Goal: Task Accomplishment & Management: Use online tool/utility

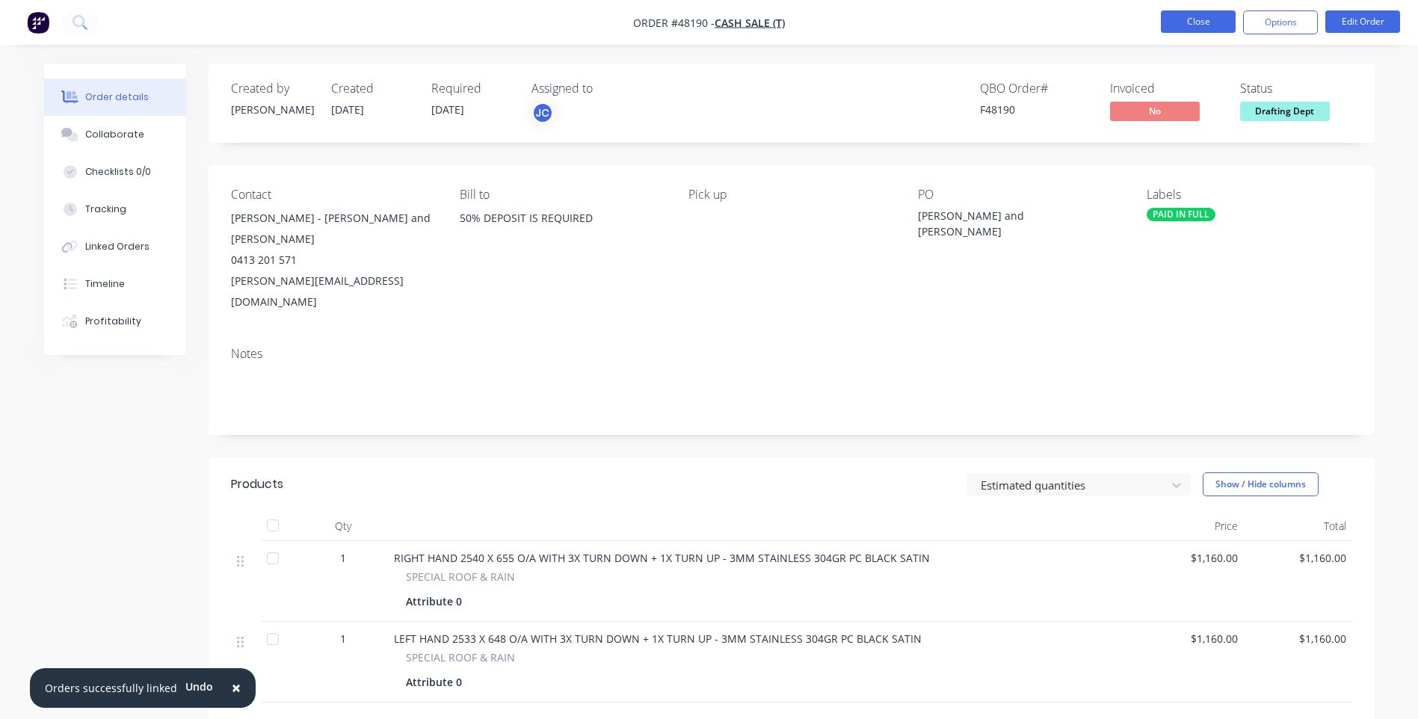
click at [1209, 16] on button "Close" at bounding box center [1197, 21] width 75 height 22
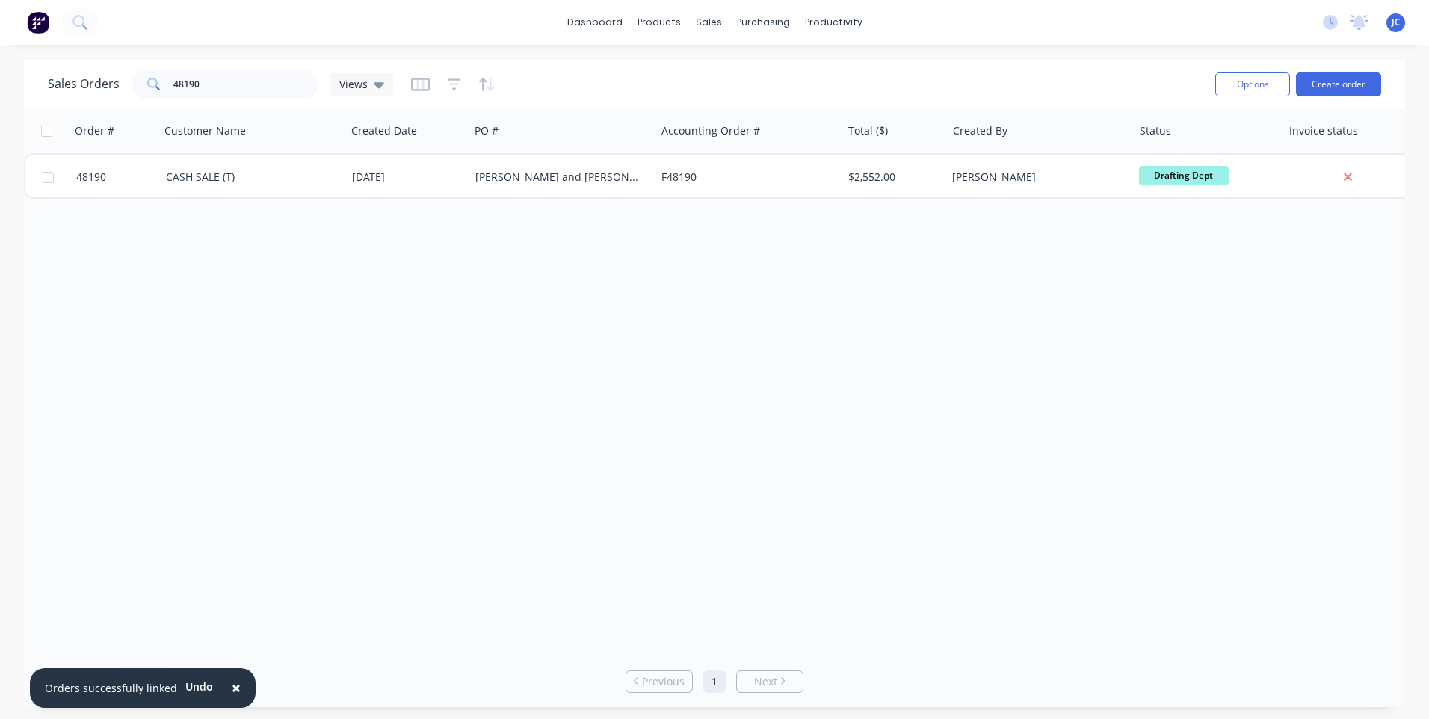
click at [232, 684] on span "×" at bounding box center [236, 687] width 9 height 21
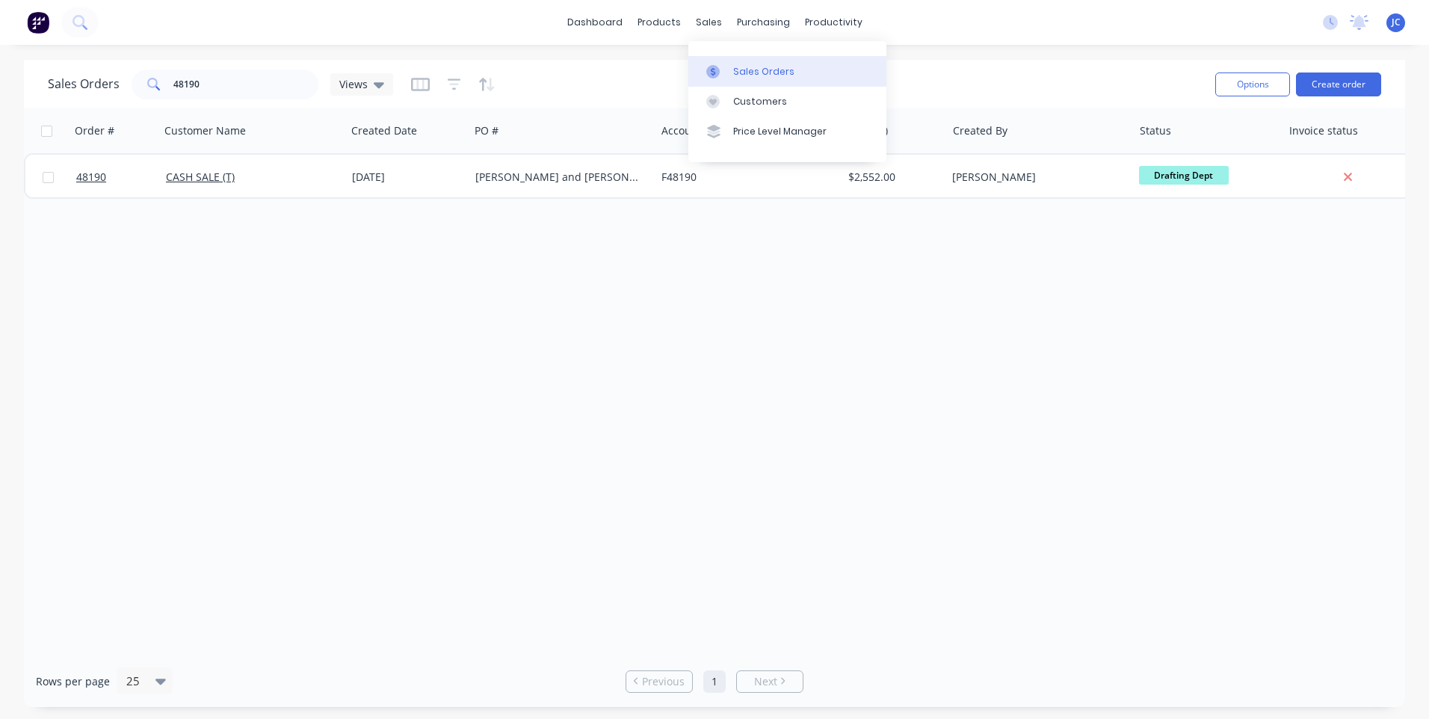
click at [732, 69] on link "Sales Orders" at bounding box center [787, 71] width 198 height 30
drag, startPoint x: 209, startPoint y: 87, endPoint x: 161, endPoint y: 97, distance: 49.0
click at [161, 97] on div "48190" at bounding box center [225, 84] width 187 height 30
type input "48299"
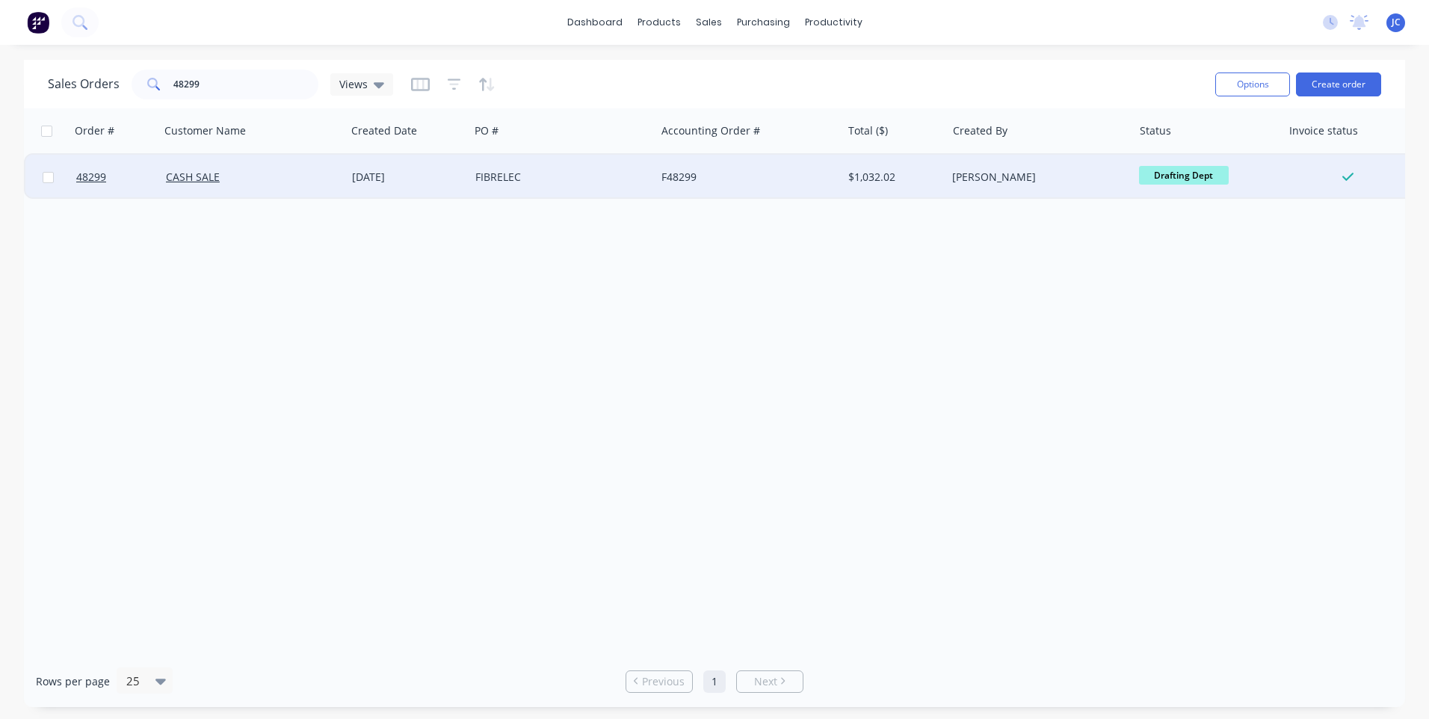
click at [575, 178] on div "FIBRELEC" at bounding box center [558, 177] width 166 height 15
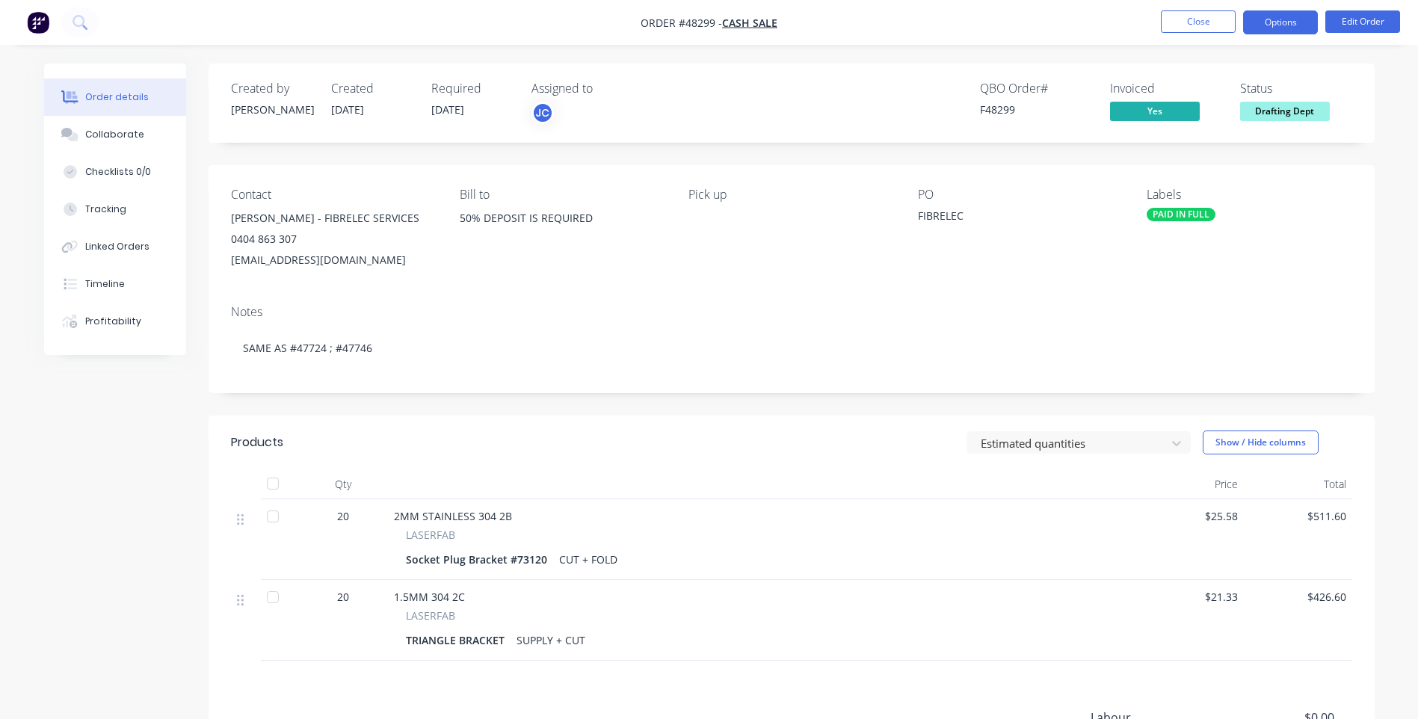
click at [1270, 29] on button "Options" at bounding box center [1280, 22] width 75 height 24
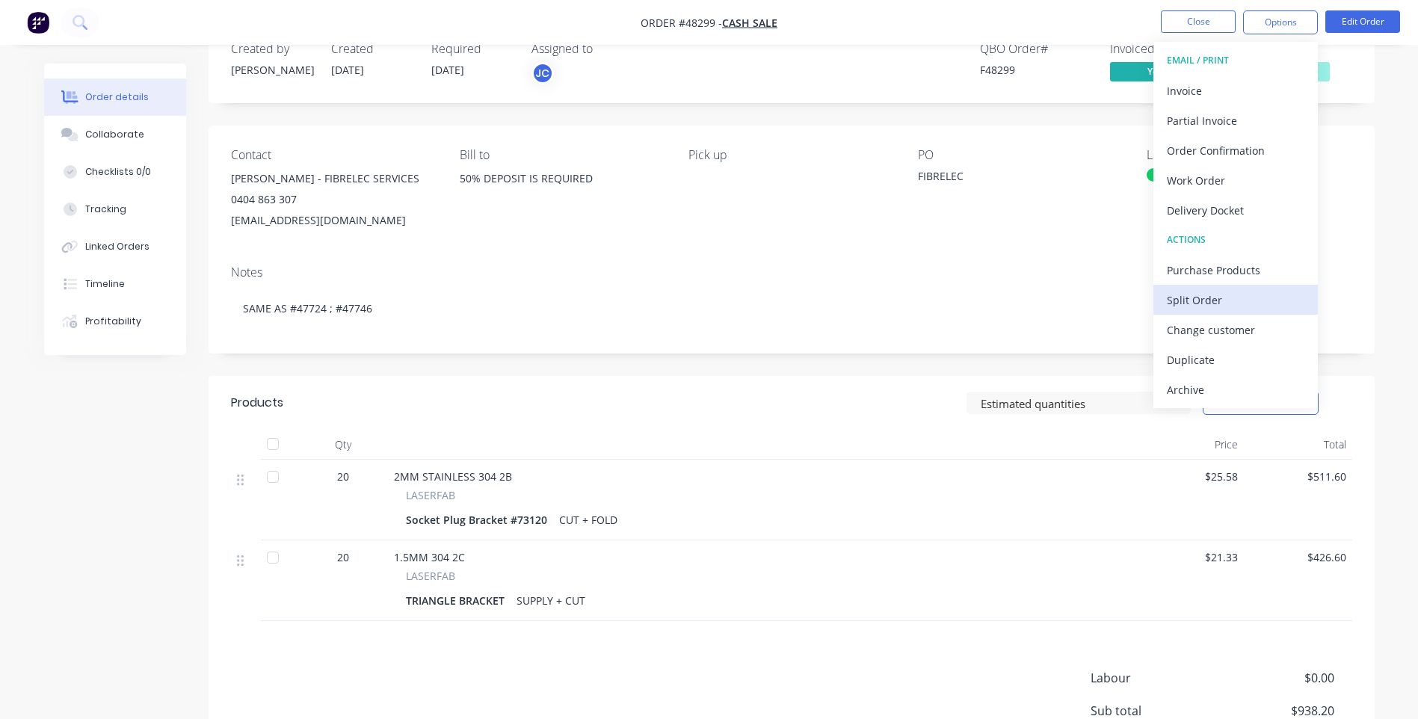
scroll to position [75, 0]
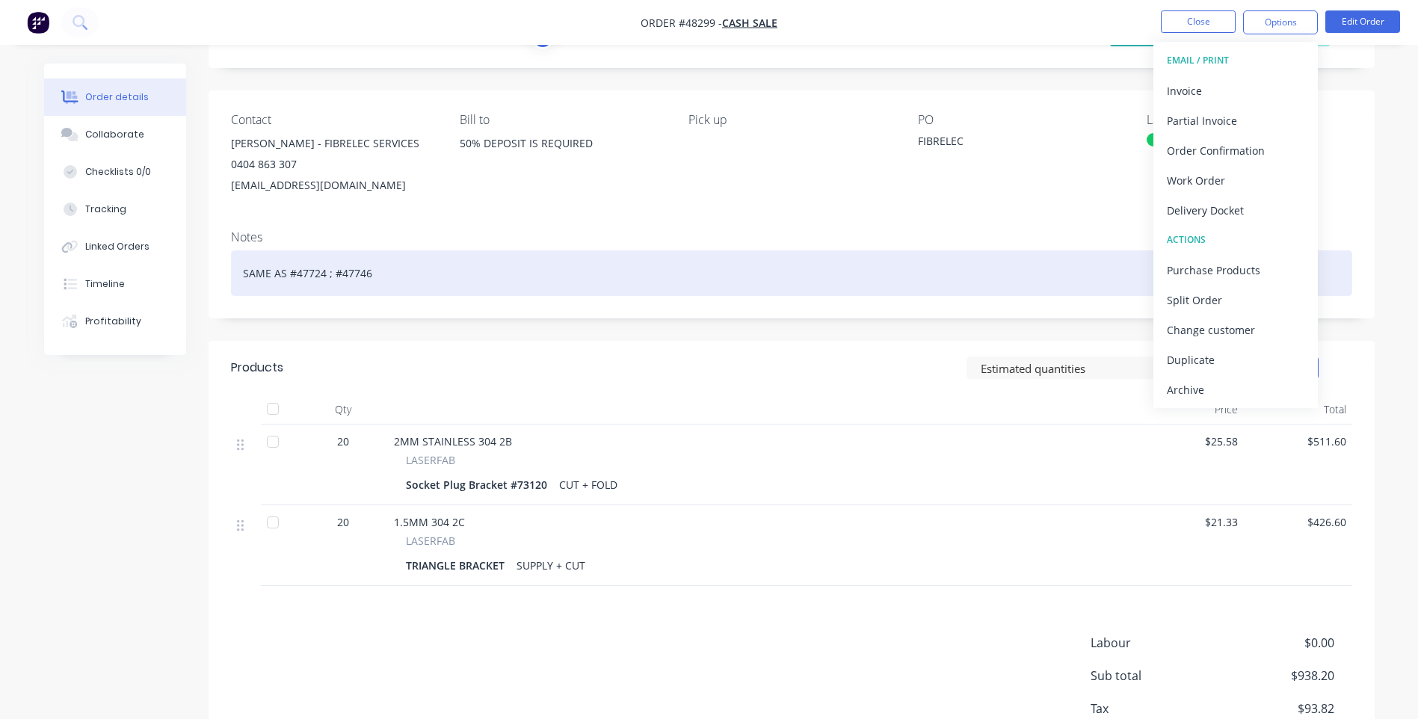
click at [927, 286] on div "SAME AS #47724 ; #47746" at bounding box center [791, 273] width 1121 height 46
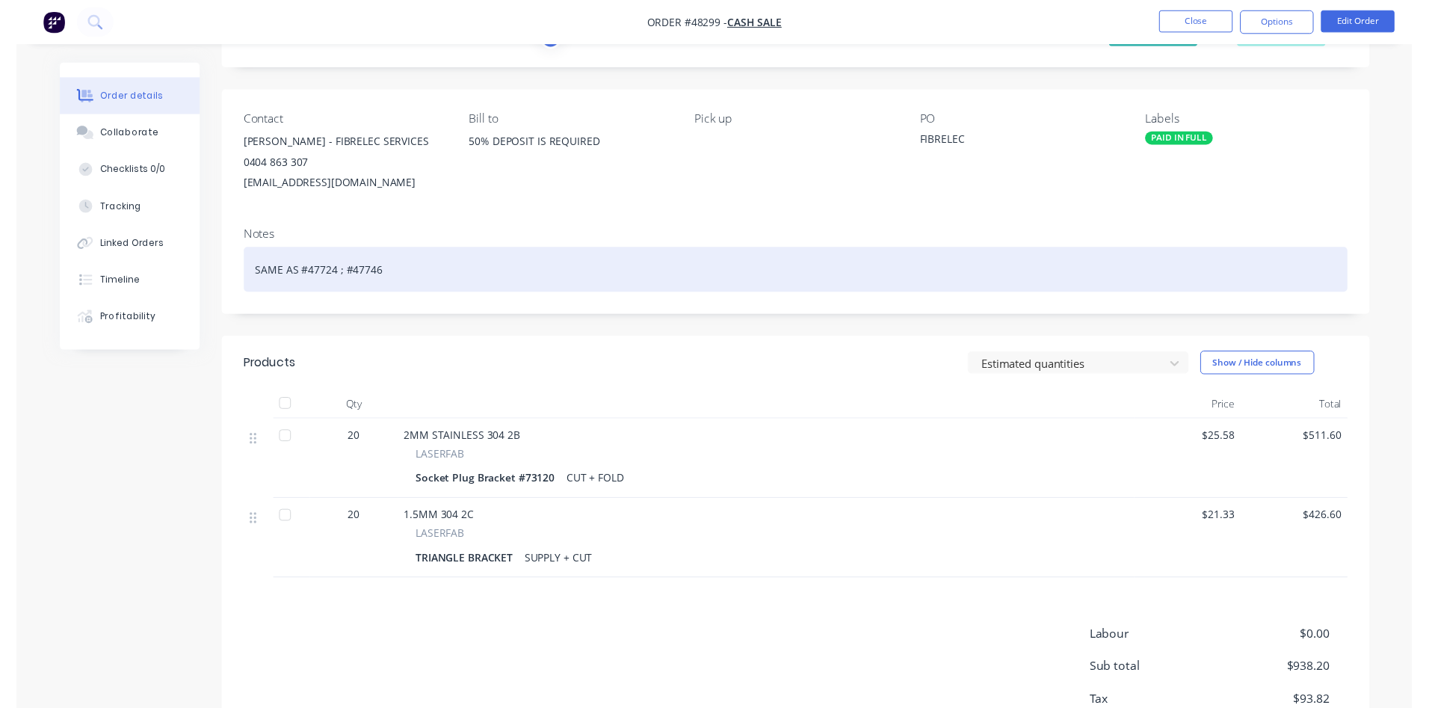
scroll to position [0, 0]
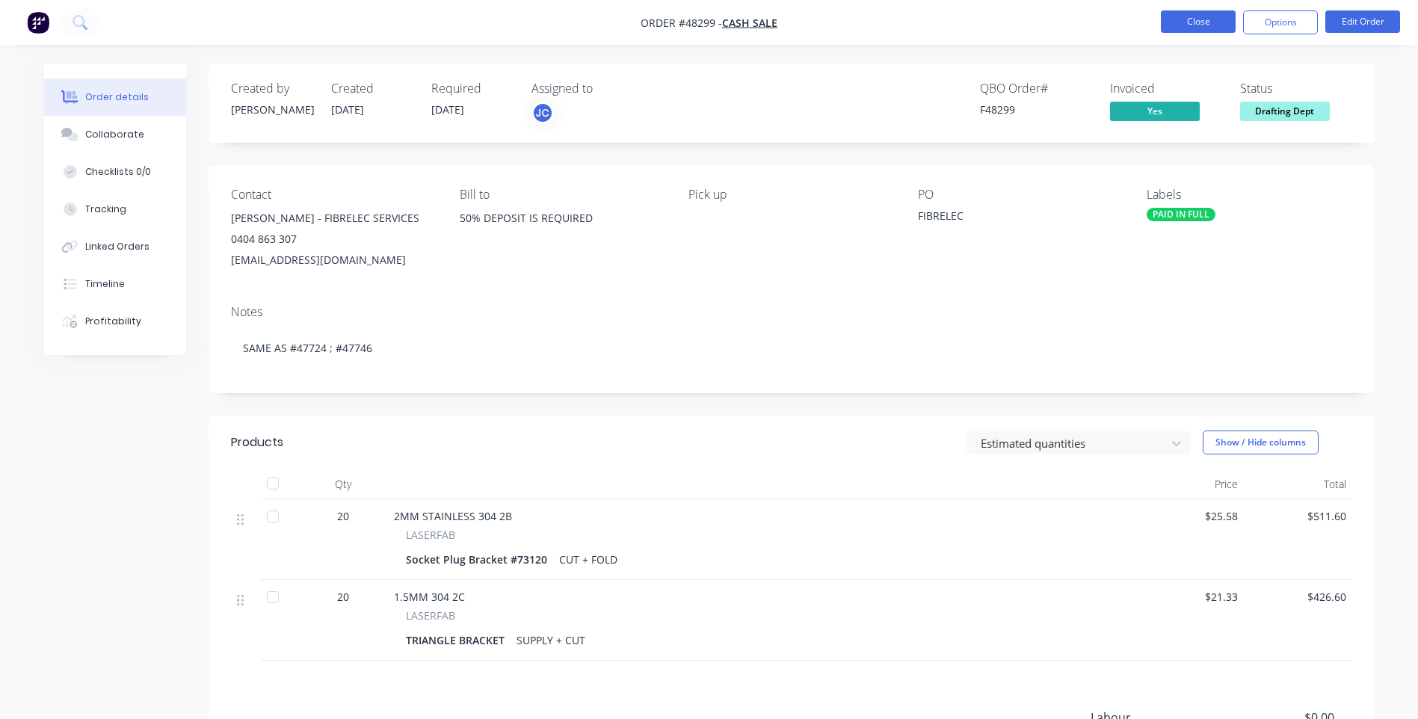
click at [1199, 16] on button "Close" at bounding box center [1197, 21] width 75 height 22
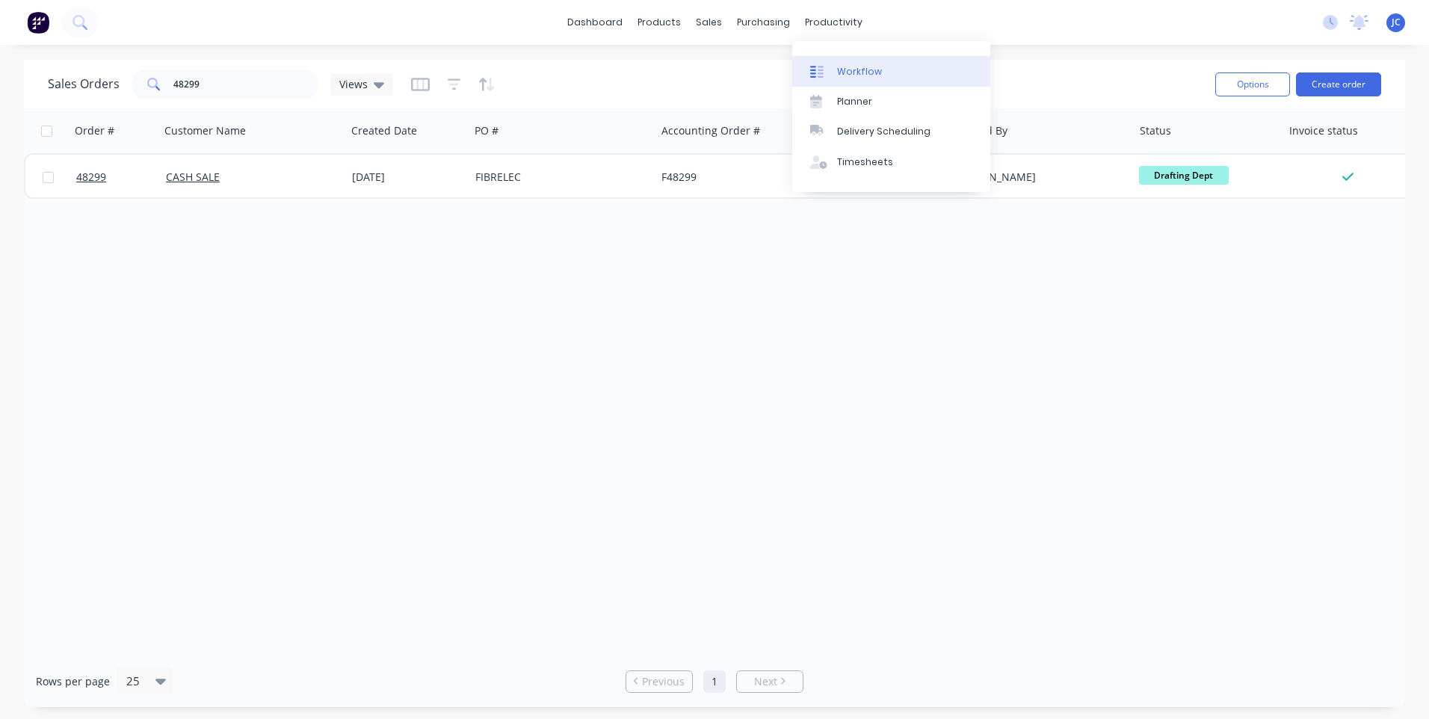
click at [835, 70] on link "Workflow" at bounding box center [891, 71] width 198 height 30
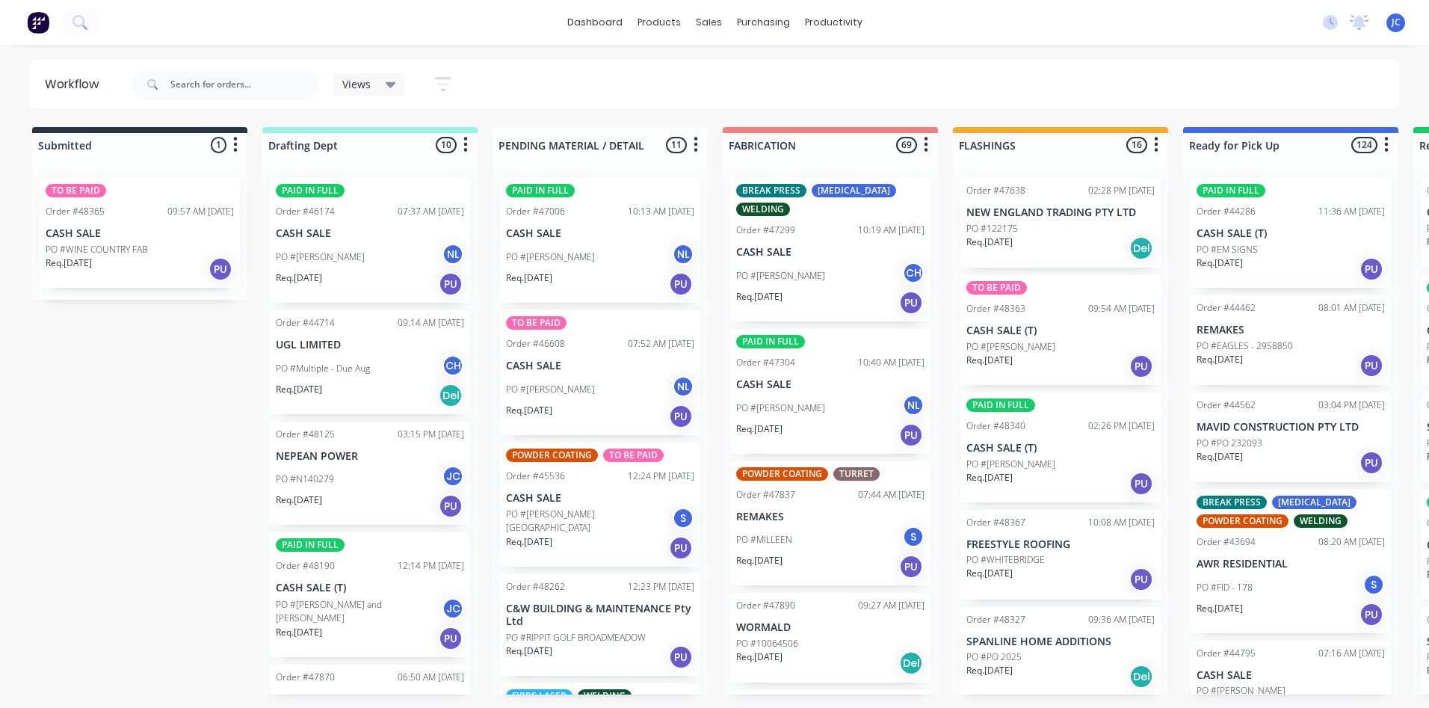
click at [377, 82] on div "Views" at bounding box center [369, 84] width 54 height 13
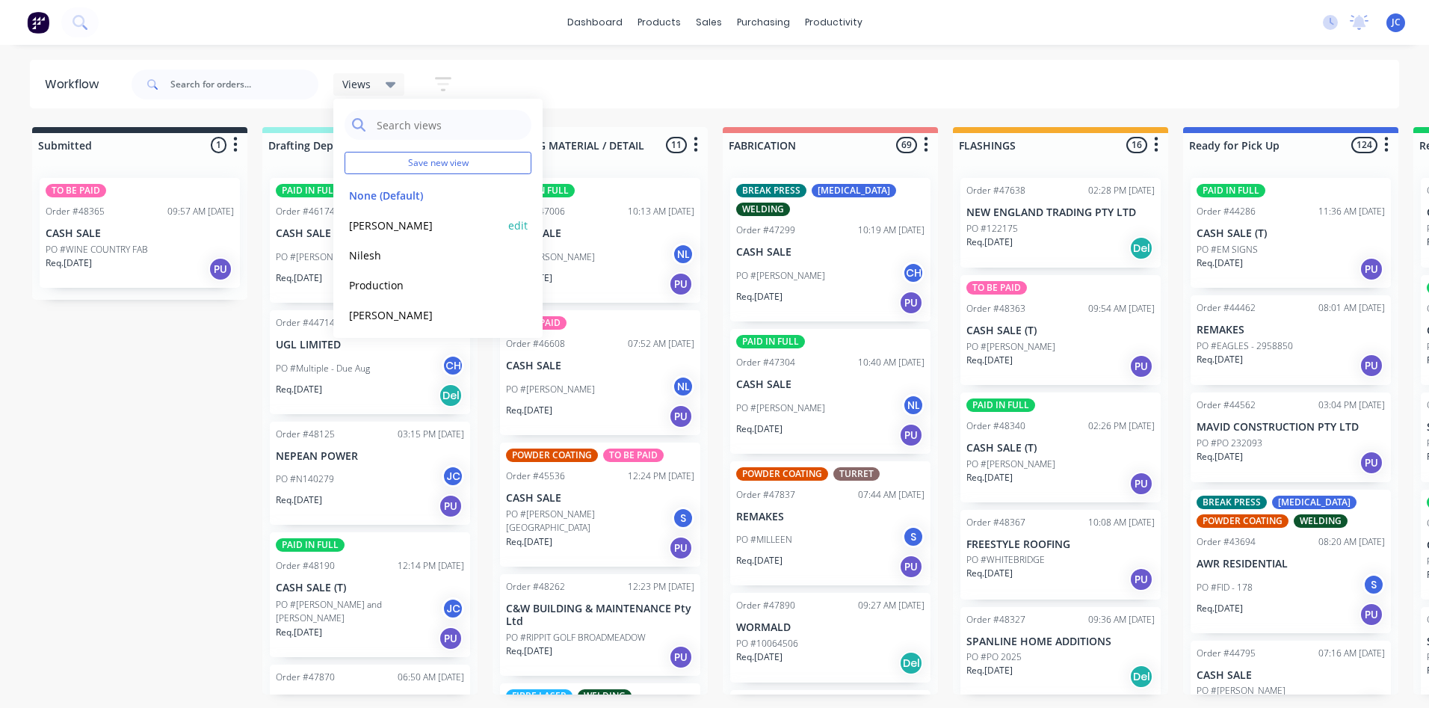
click at [360, 222] on button "[PERSON_NAME]" at bounding box center [423, 225] width 159 height 17
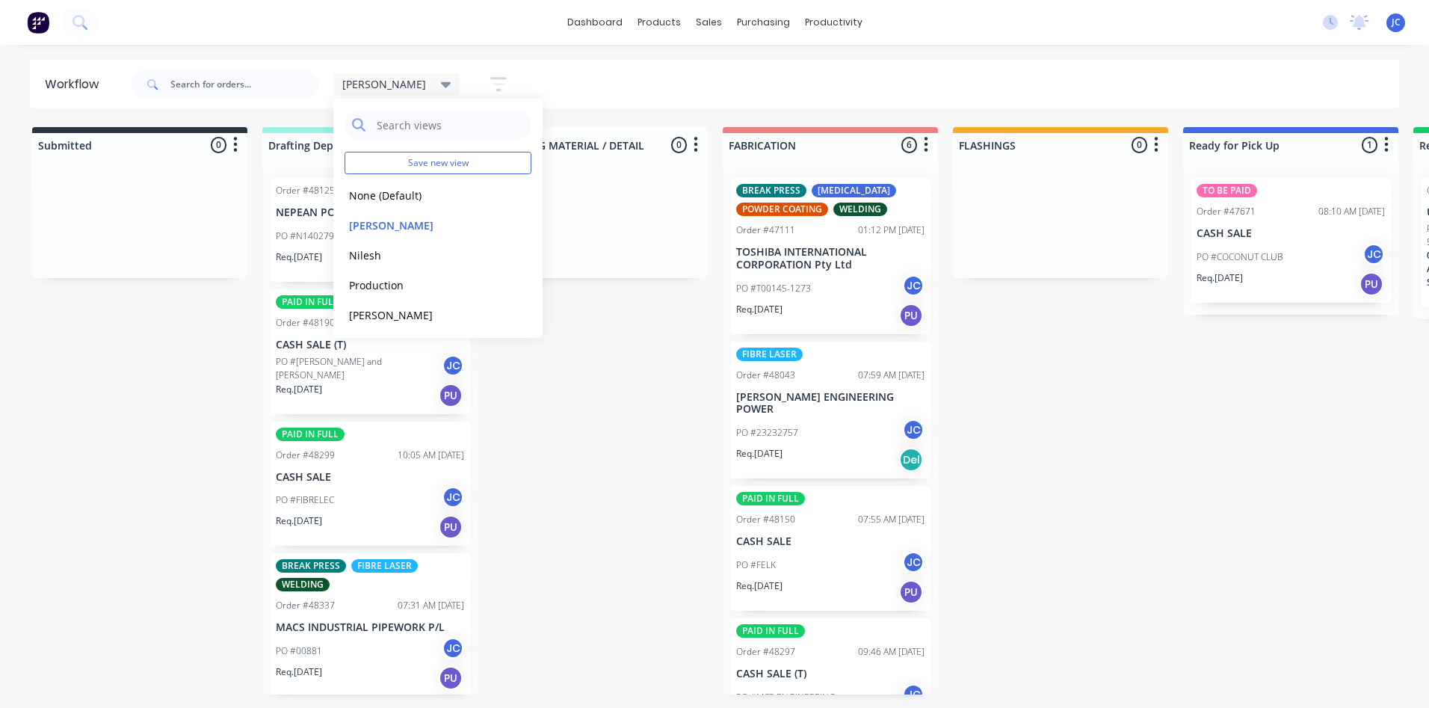
click at [466, 62] on div "[PERSON_NAME] Save new view None (Default) edit [PERSON_NAME] edit [PERSON_NAME…" at bounding box center [764, 84] width 1271 height 45
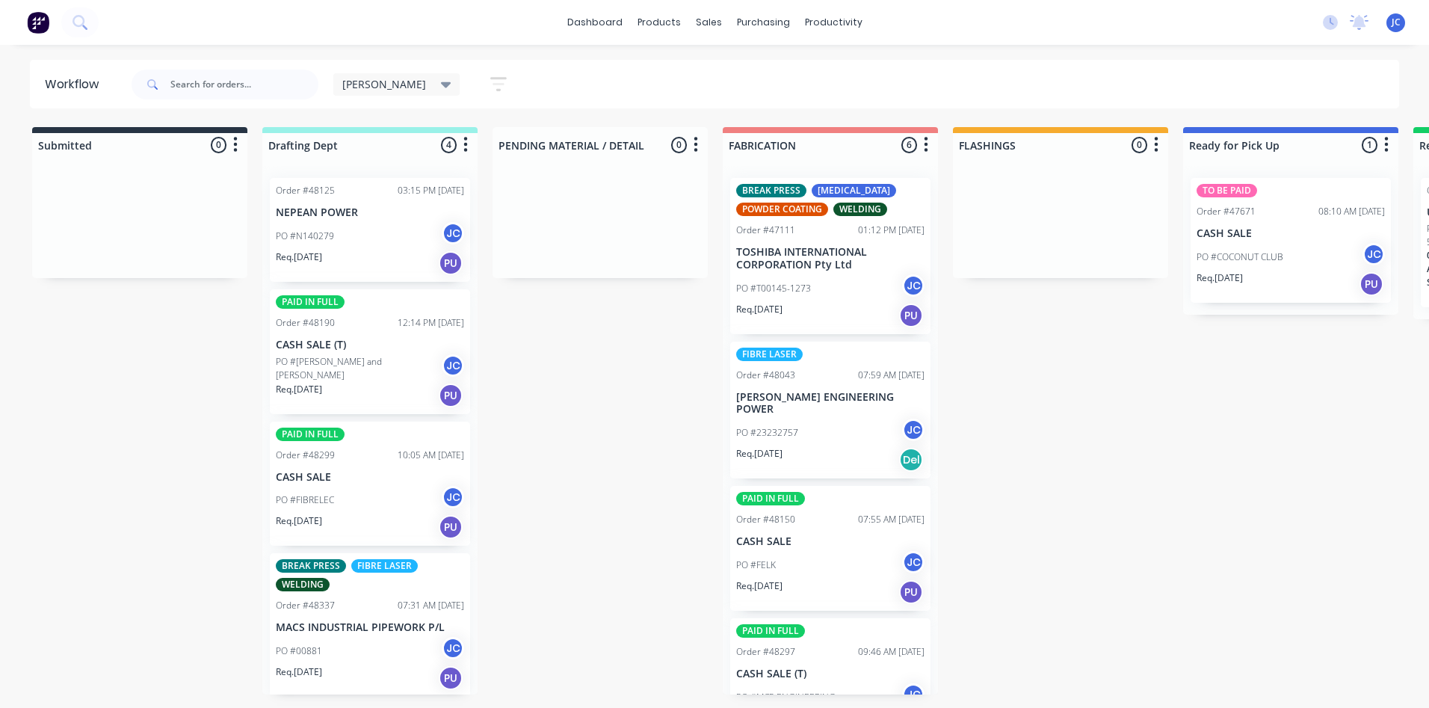
scroll to position [3, 0]
click at [354, 491] on div "PO #FIBRELEC JC" at bounding box center [370, 497] width 188 height 28
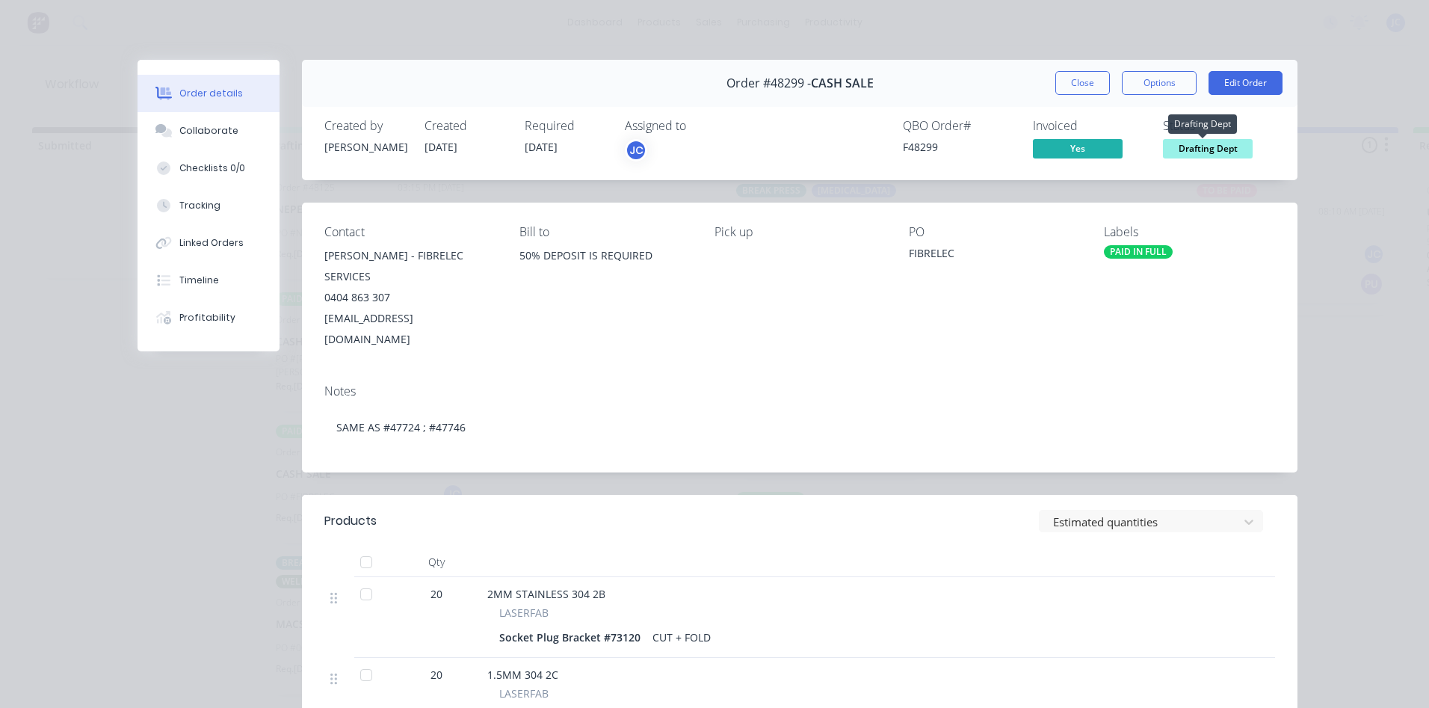
click at [1223, 143] on span "Drafting Dept" at bounding box center [1208, 148] width 90 height 19
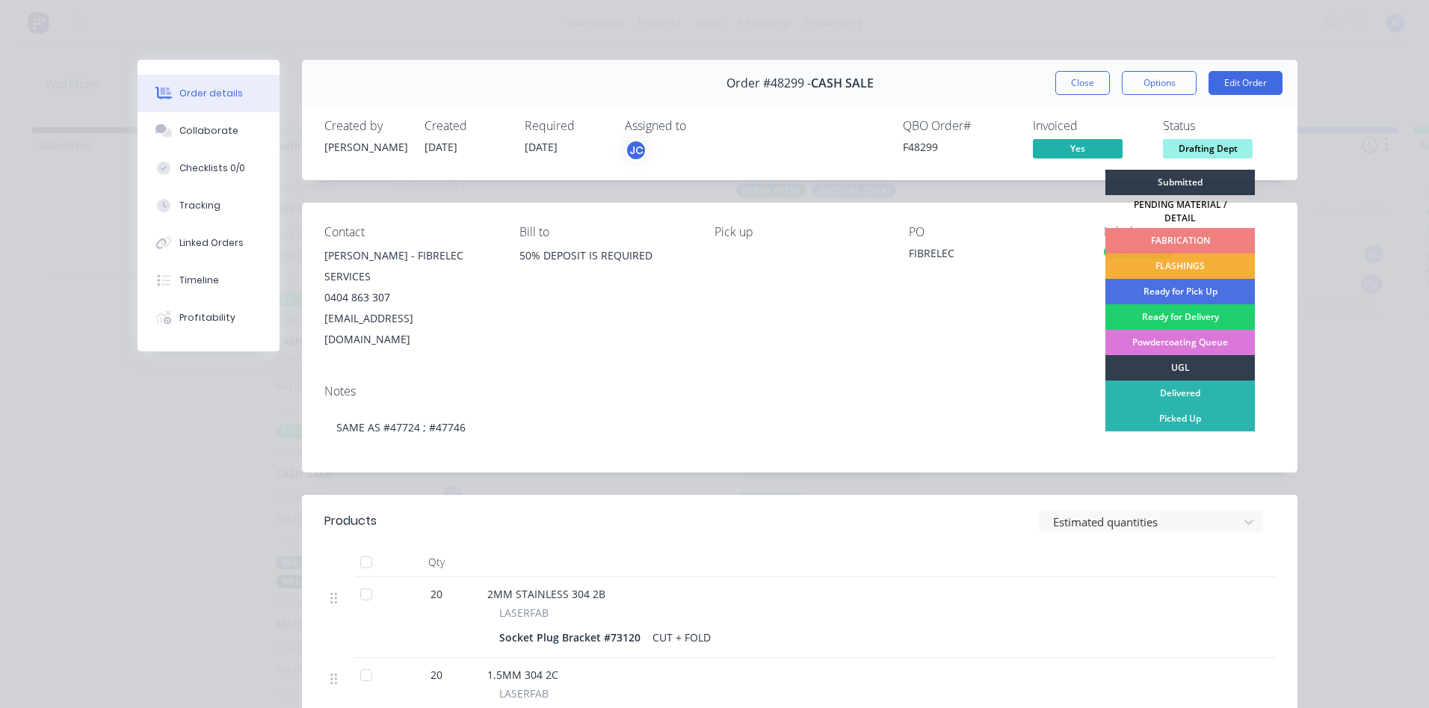
click at [1178, 228] on div "FABRICATION" at bounding box center [1179, 240] width 149 height 25
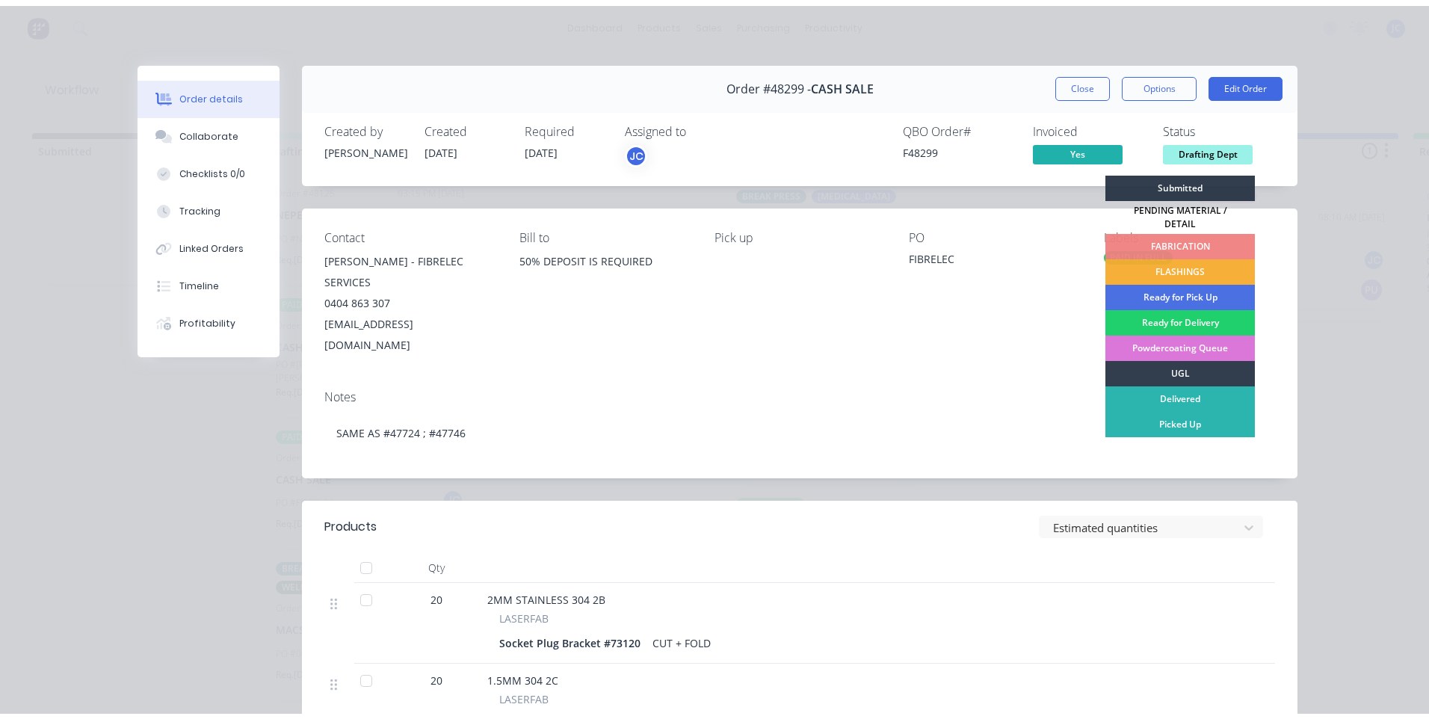
scroll to position [0, 0]
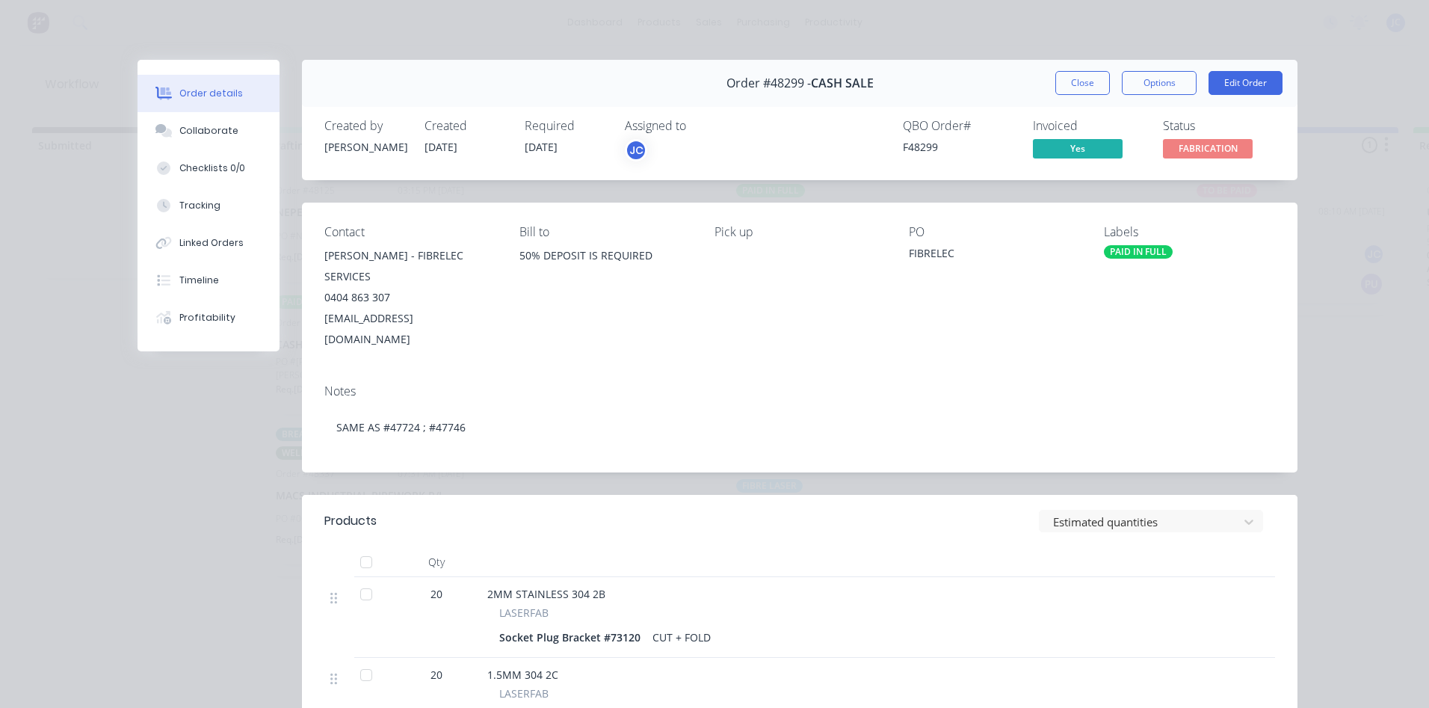
click at [1070, 70] on div "Order #48299 - CASH SALE Close Options Edit Order" at bounding box center [799, 83] width 995 height 47
click at [1060, 80] on button "Close" at bounding box center [1082, 83] width 55 height 24
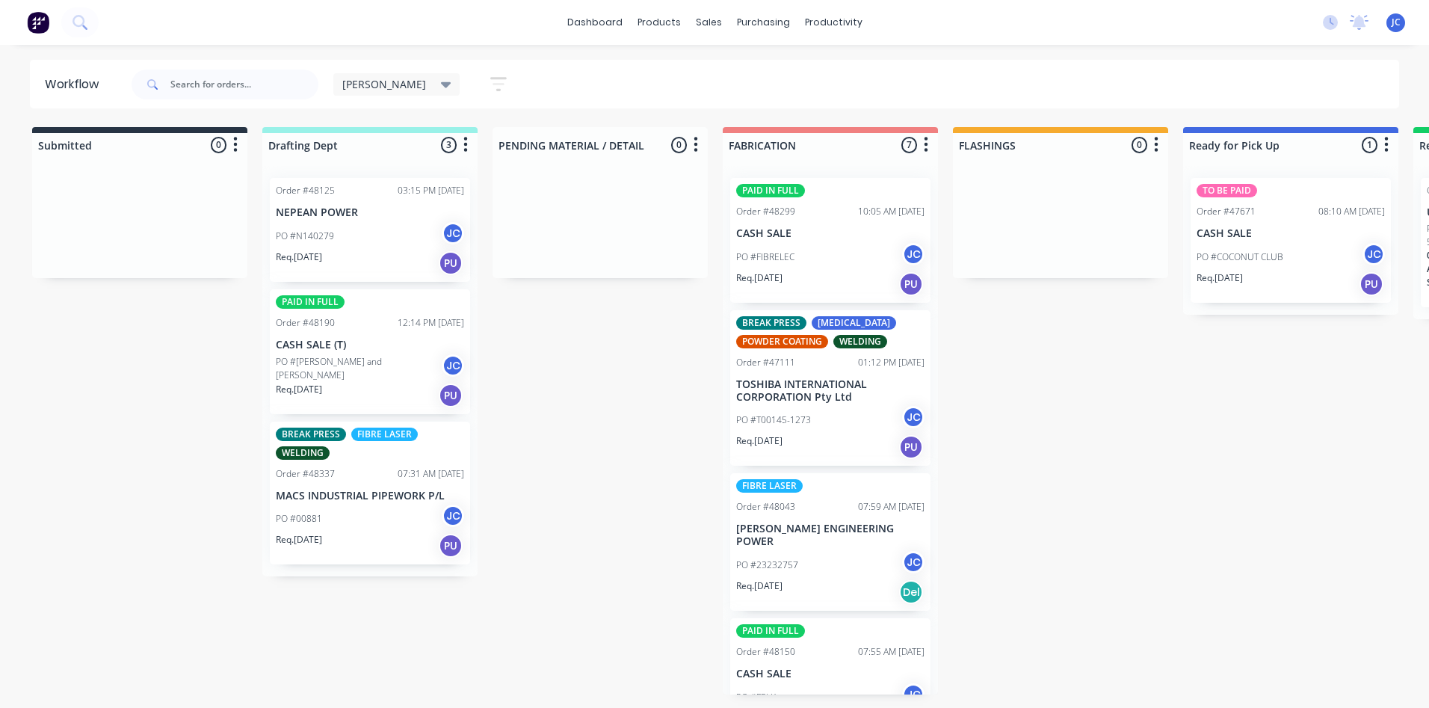
click at [537, 406] on div "Submitted 0 Sort By Created date Required date Order number Customer name Most …" at bounding box center [1235, 410] width 2492 height 567
click at [383, 474] on div "Order #48337 07:31 AM [DATE]" at bounding box center [370, 473] width 188 height 13
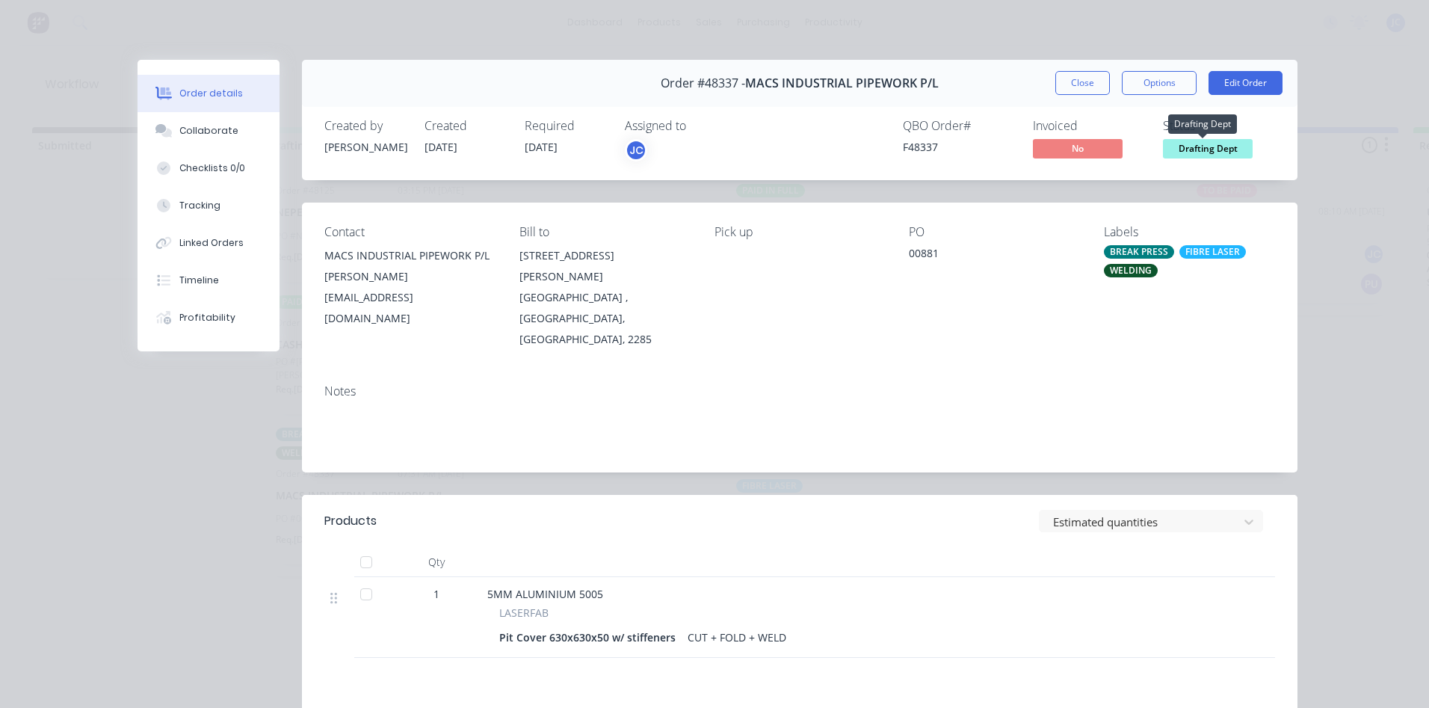
click at [1199, 145] on span "Drafting Dept" at bounding box center [1208, 148] width 90 height 19
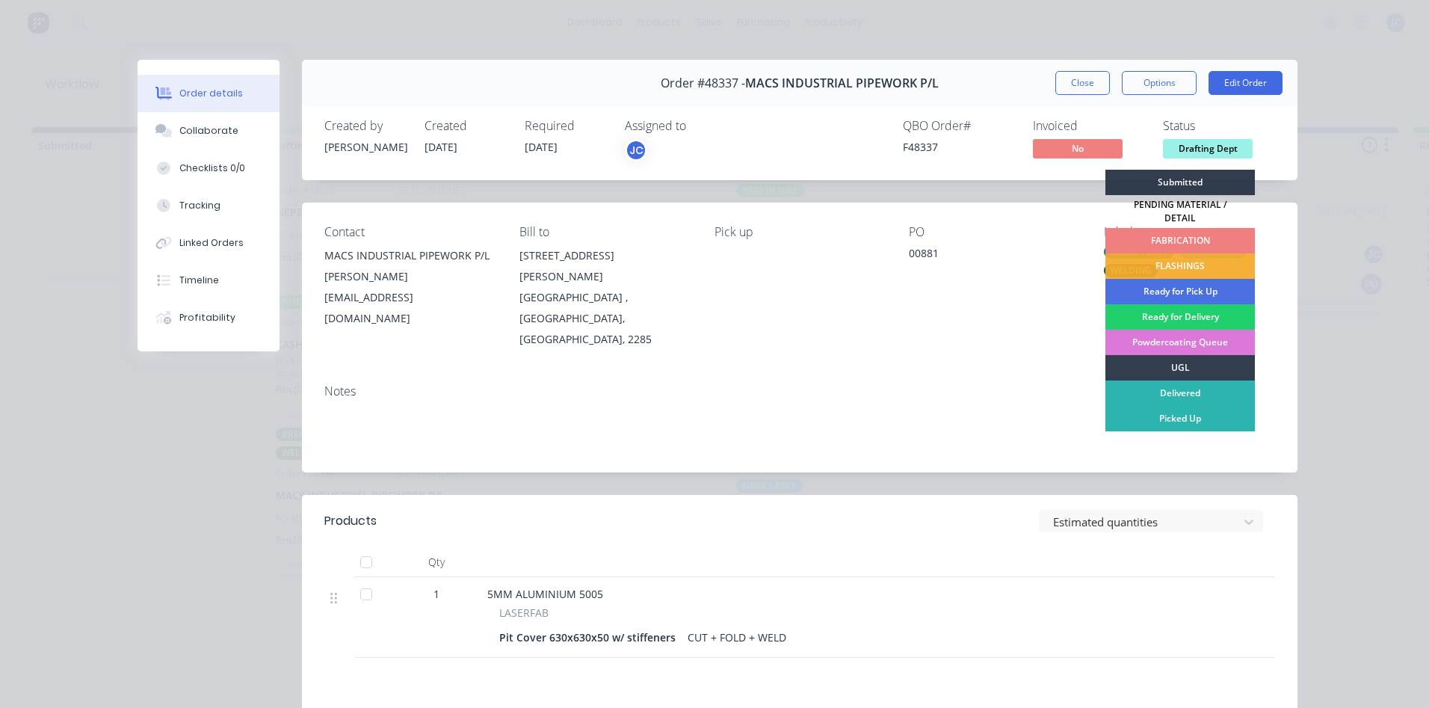
click at [1158, 229] on div "FABRICATION" at bounding box center [1179, 240] width 149 height 25
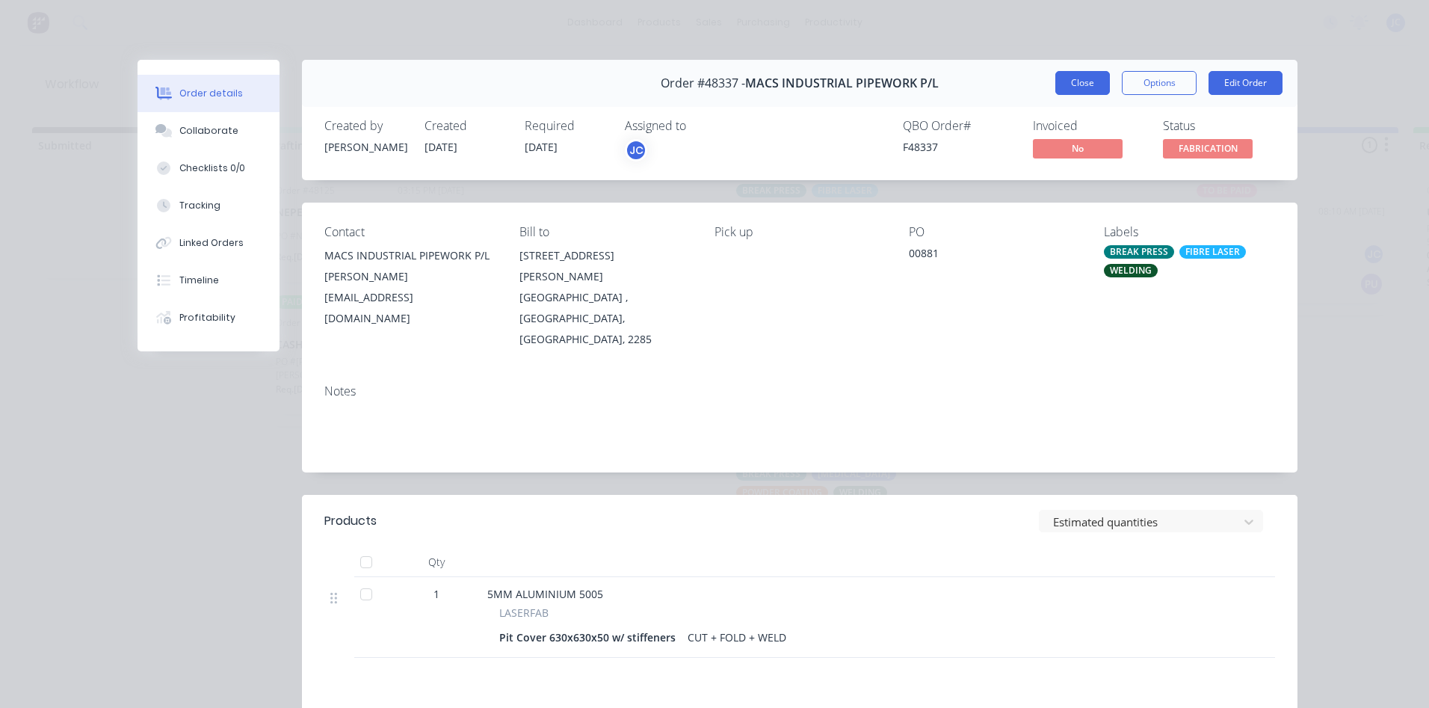
click at [1072, 83] on button "Close" at bounding box center [1082, 83] width 55 height 24
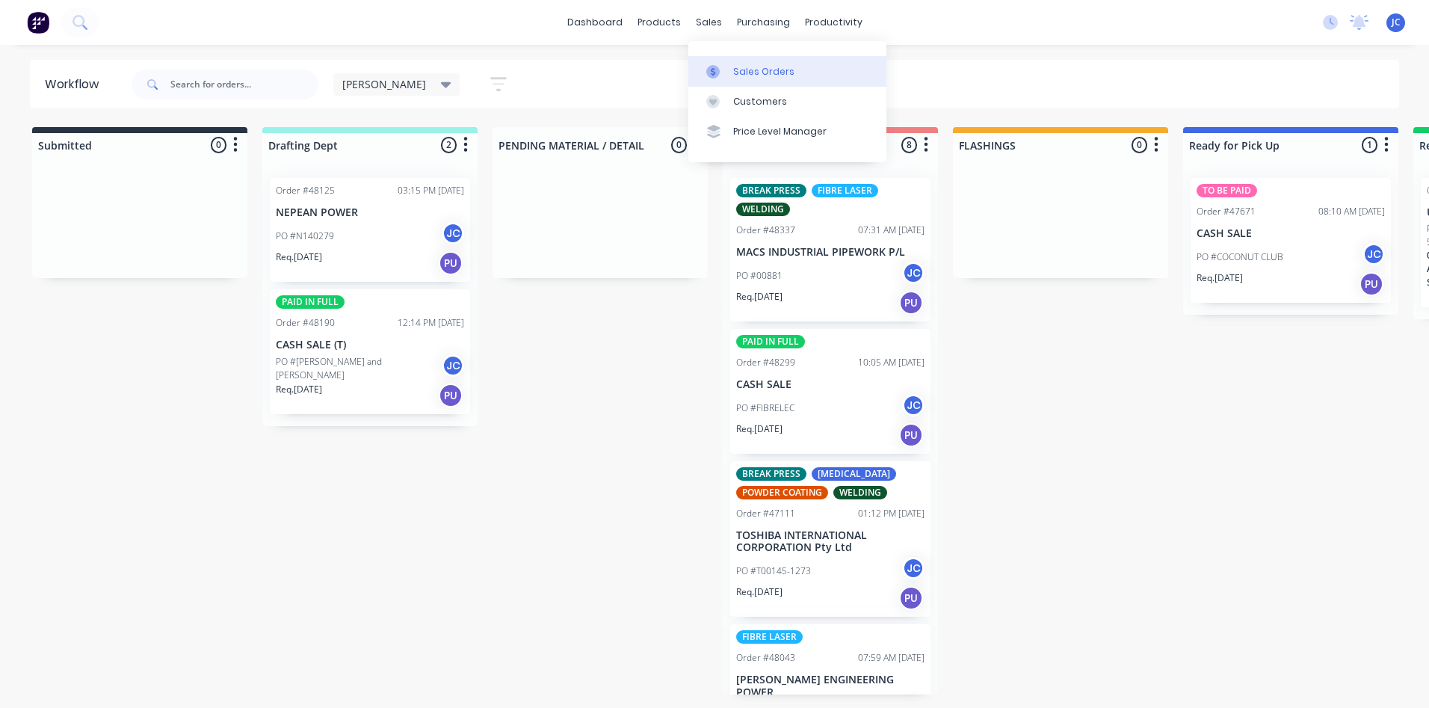
click at [739, 68] on div "Sales Orders" at bounding box center [763, 71] width 61 height 13
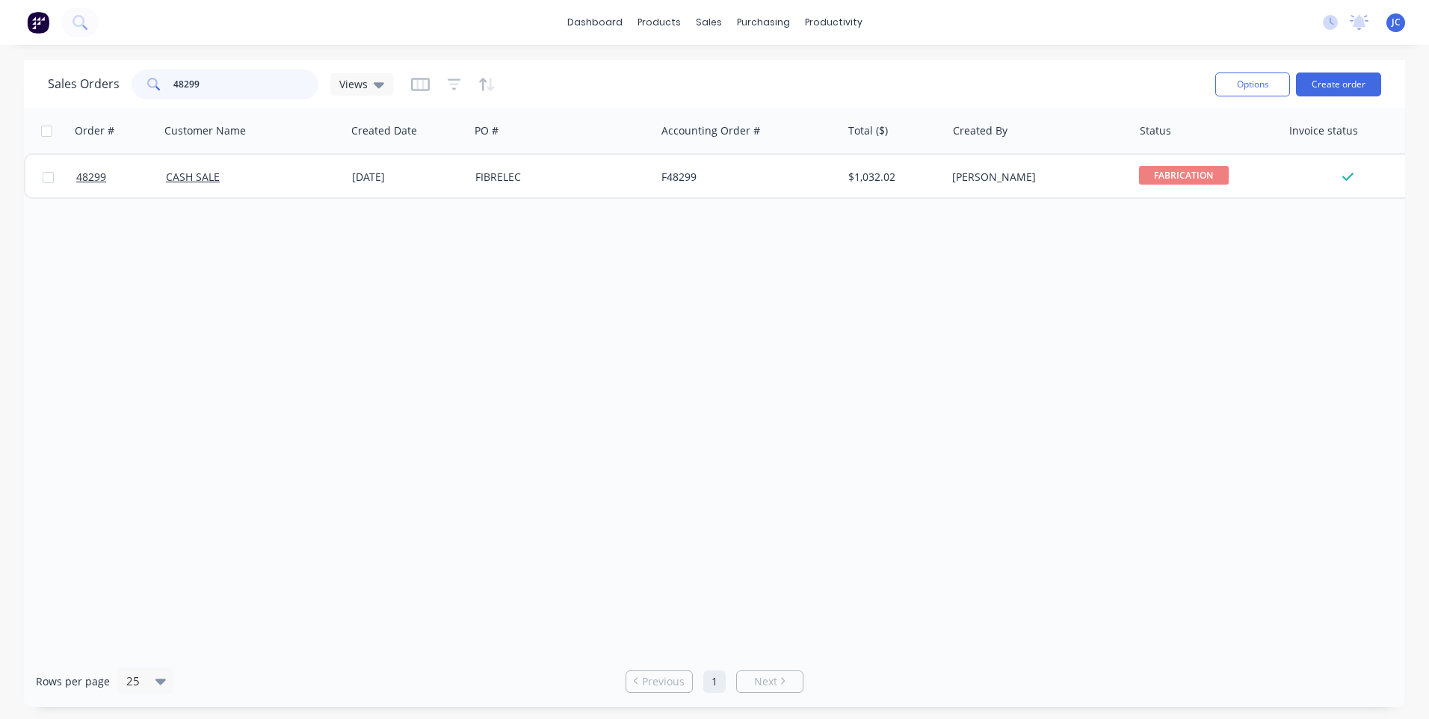
drag, startPoint x: 223, startPoint y: 81, endPoint x: 170, endPoint y: 85, distance: 53.9
click at [170, 85] on div "48299" at bounding box center [225, 84] width 187 height 30
type input "pitcrew"
click at [377, 79] on icon at bounding box center [379, 84] width 10 height 16
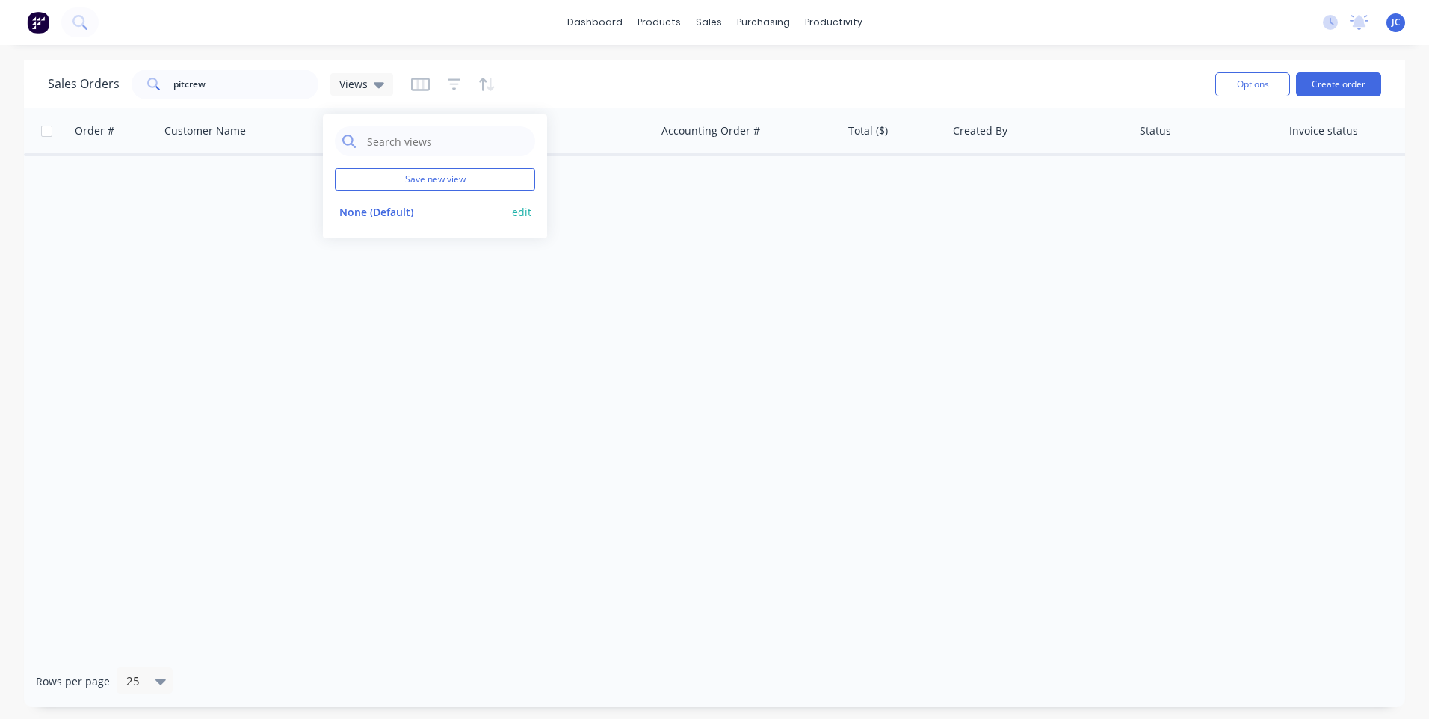
click at [524, 210] on button "edit" at bounding box center [521, 212] width 19 height 16
click at [365, 216] on button "None (Default)" at bounding box center [420, 211] width 170 height 17
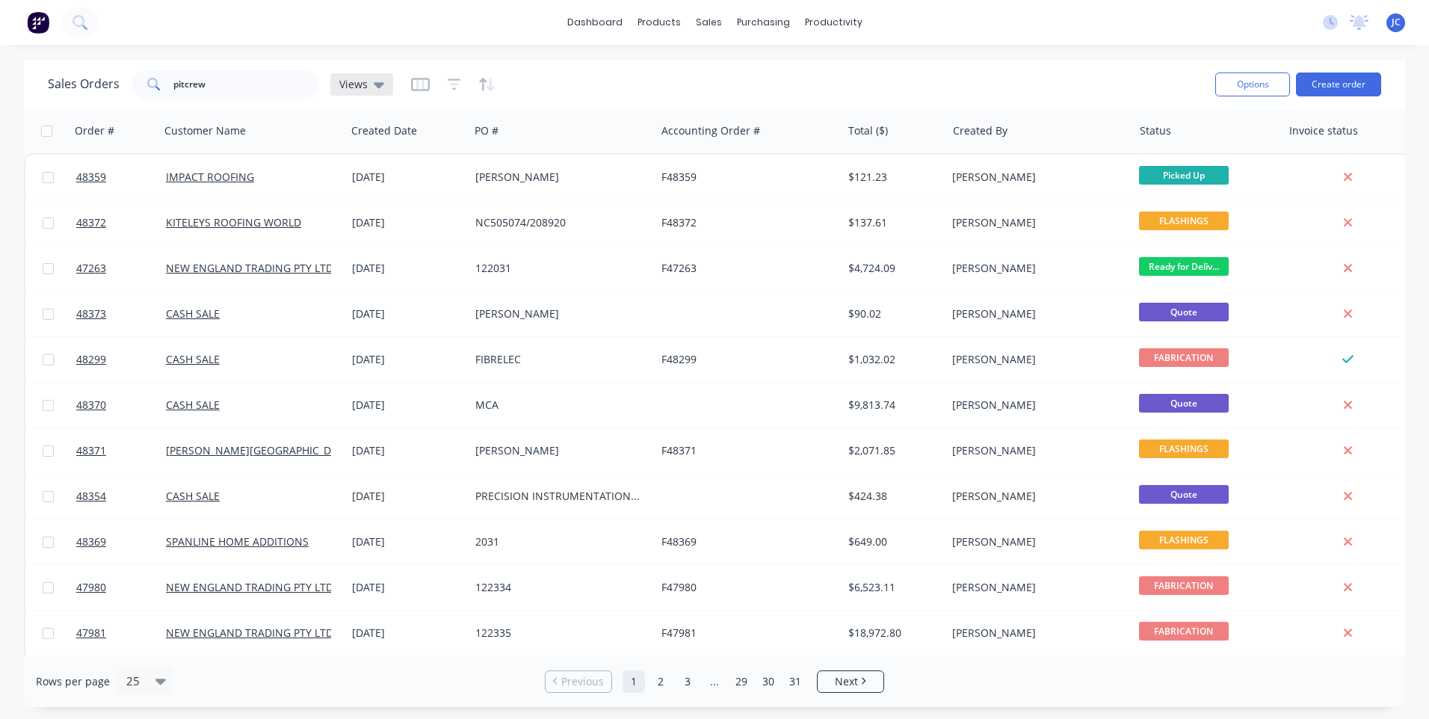
click at [383, 84] on div "Views" at bounding box center [361, 84] width 63 height 22
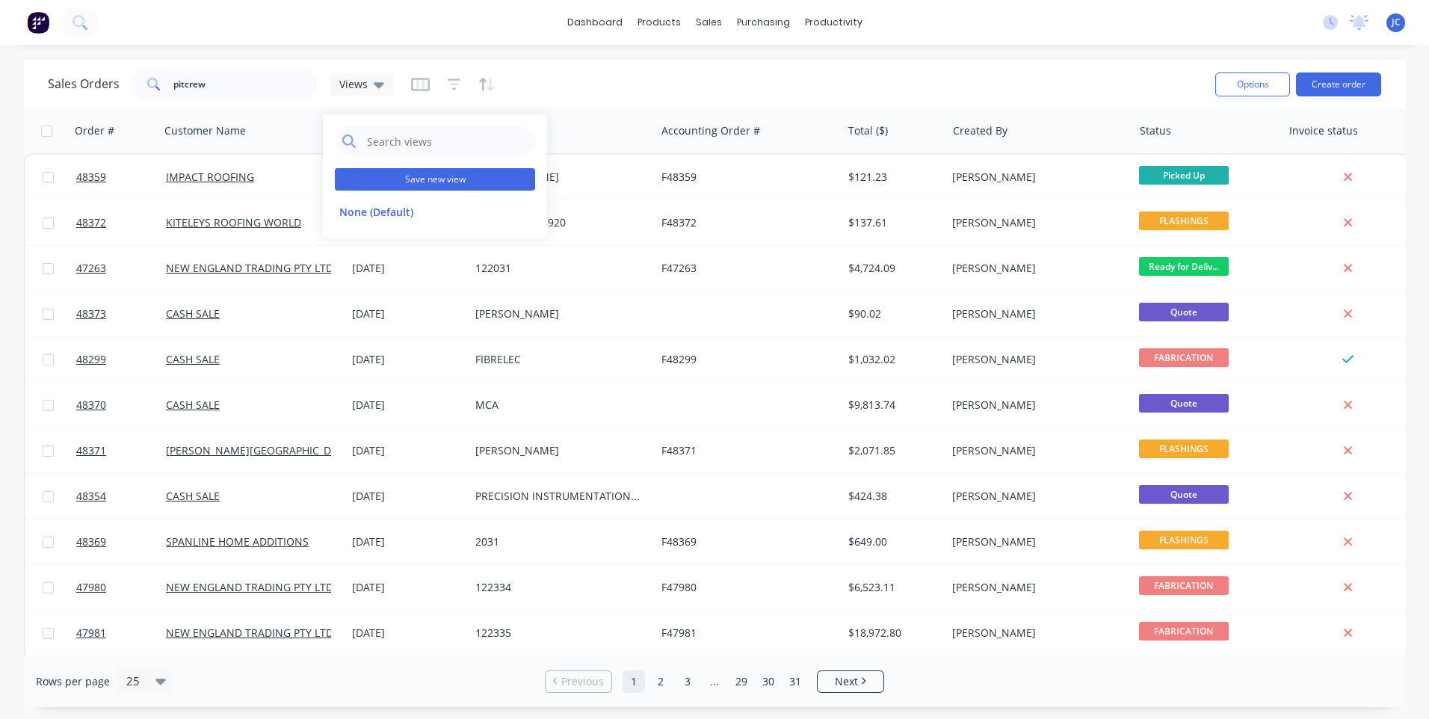
click at [396, 182] on button "Save new view" at bounding box center [435, 179] width 200 height 22
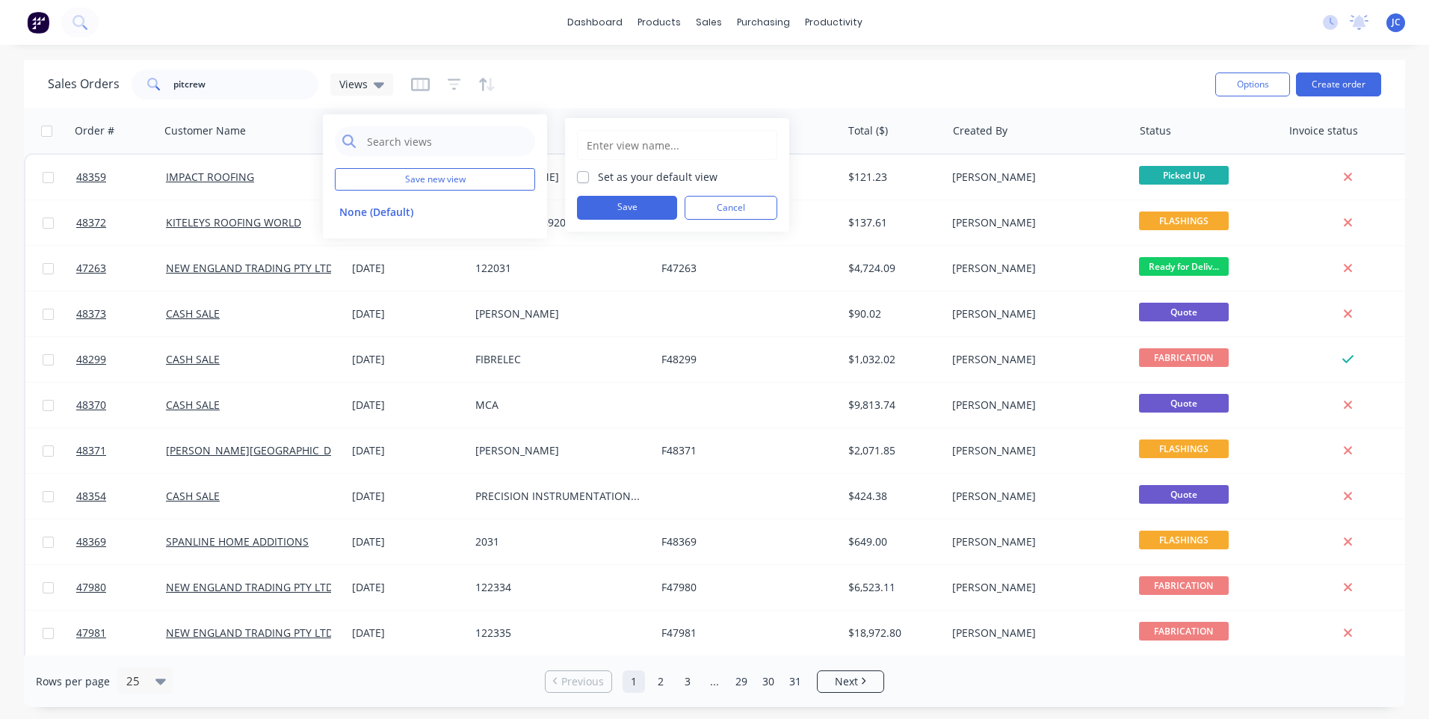
click at [627, 145] on input "text" at bounding box center [677, 145] width 184 height 28
type input "[PERSON_NAME]"
click at [652, 206] on button "Save" at bounding box center [627, 208] width 100 height 24
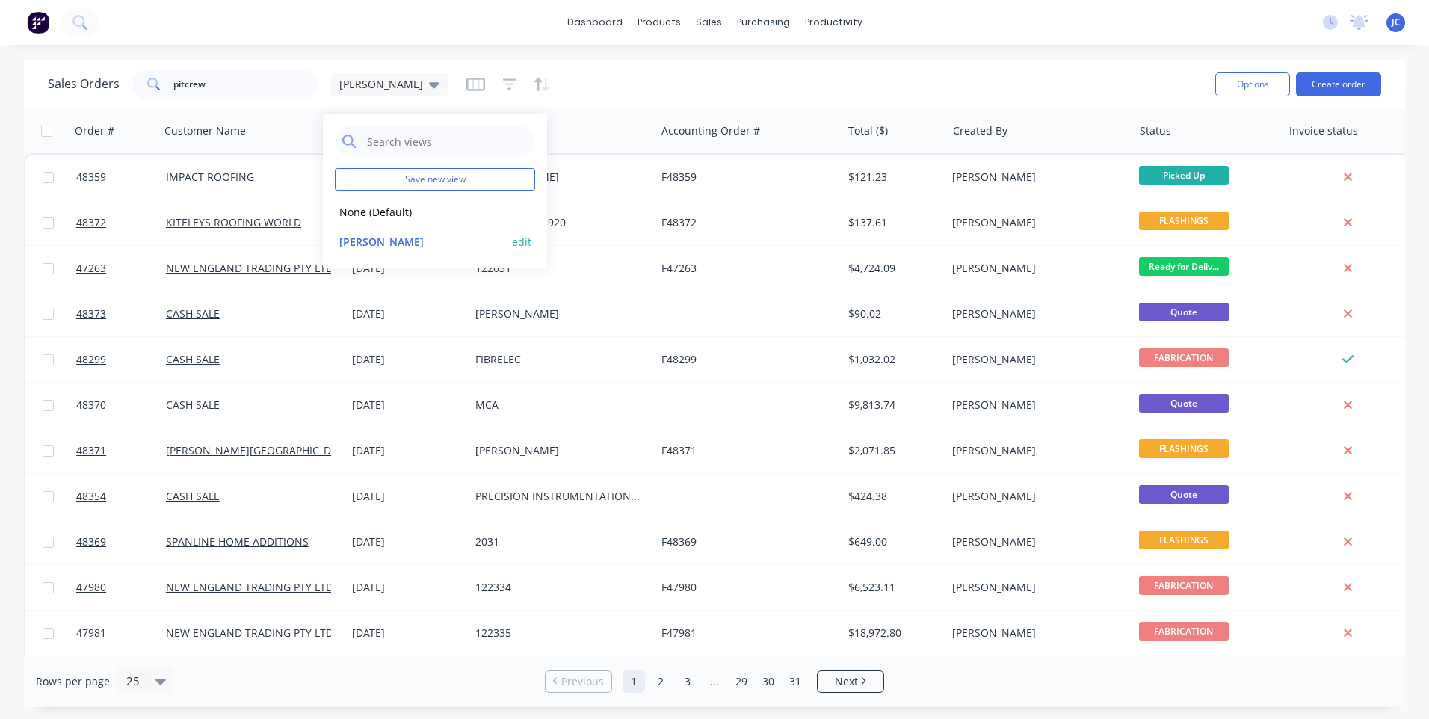
click at [519, 238] on button "edit" at bounding box center [521, 242] width 19 height 16
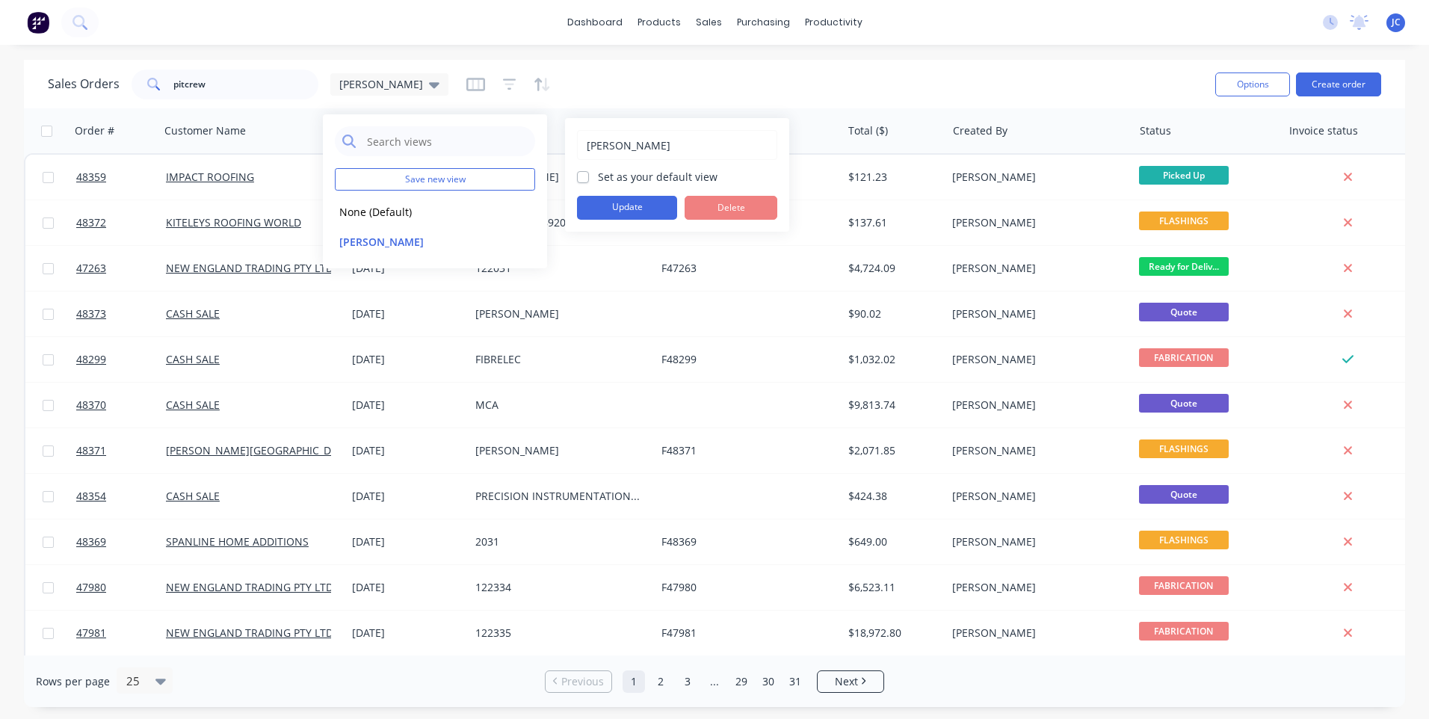
click at [598, 181] on label "Set as your default view" at bounding box center [658, 177] width 120 height 16
click at [584, 181] on input "Set as your default view" at bounding box center [583, 176] width 12 height 14
click at [598, 181] on label "Set as your default view" at bounding box center [658, 177] width 120 height 16
click at [585, 181] on input "Set as your default view" at bounding box center [583, 176] width 12 height 14
checkbox input "false"
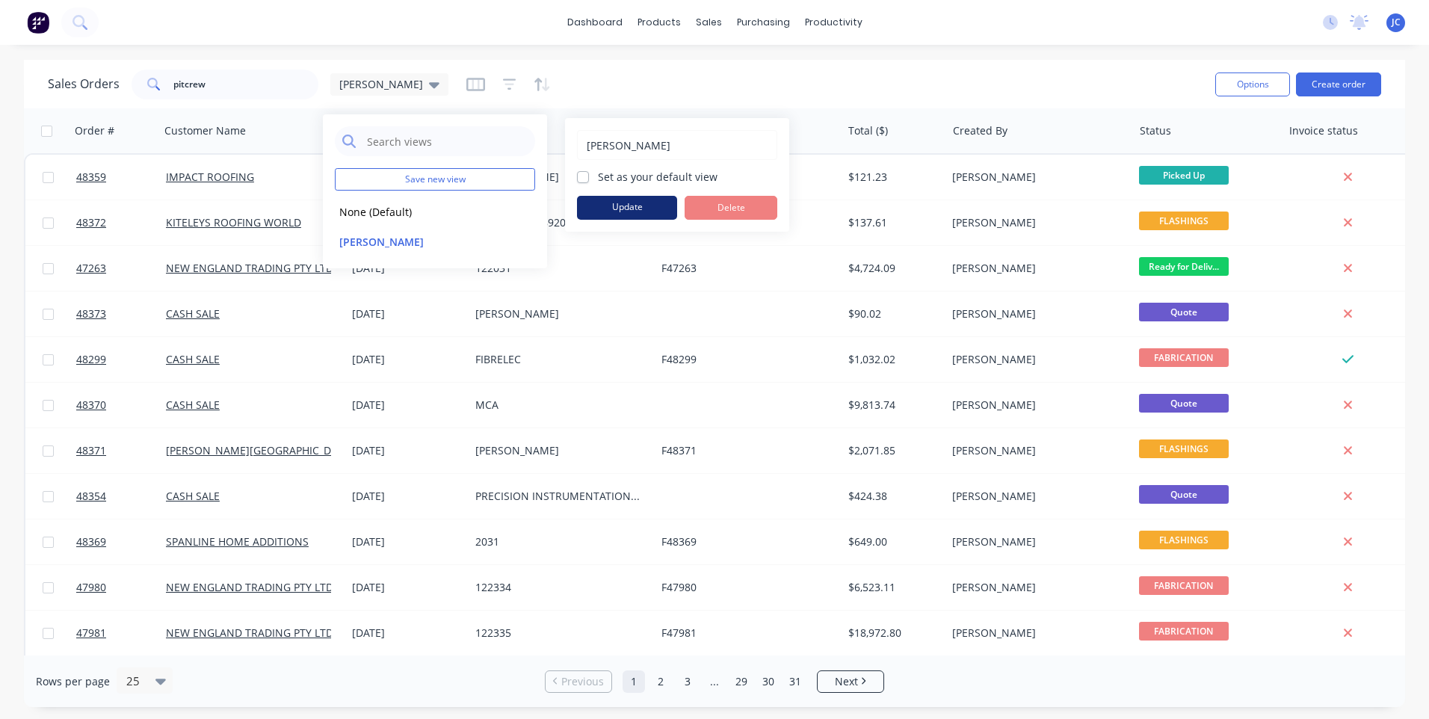
click at [643, 209] on button "Update" at bounding box center [627, 208] width 100 height 24
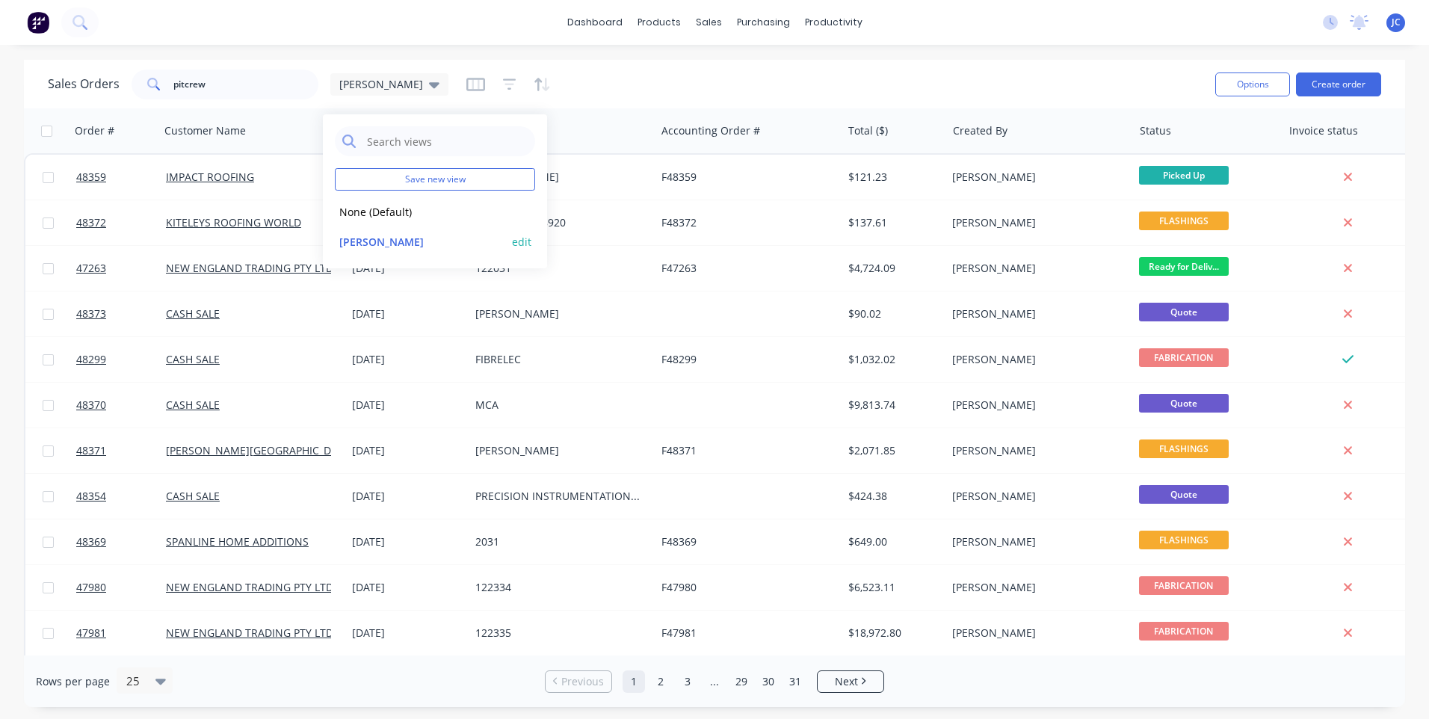
click at [367, 240] on button "[PERSON_NAME]" at bounding box center [420, 241] width 170 height 17
click at [355, 88] on span "[PERSON_NAME]" at bounding box center [381, 84] width 84 height 16
click at [537, 243] on div "Save new view None (Default) edit [PERSON_NAME] edit" at bounding box center [435, 191] width 224 height 154
click at [524, 241] on button "edit" at bounding box center [521, 242] width 19 height 16
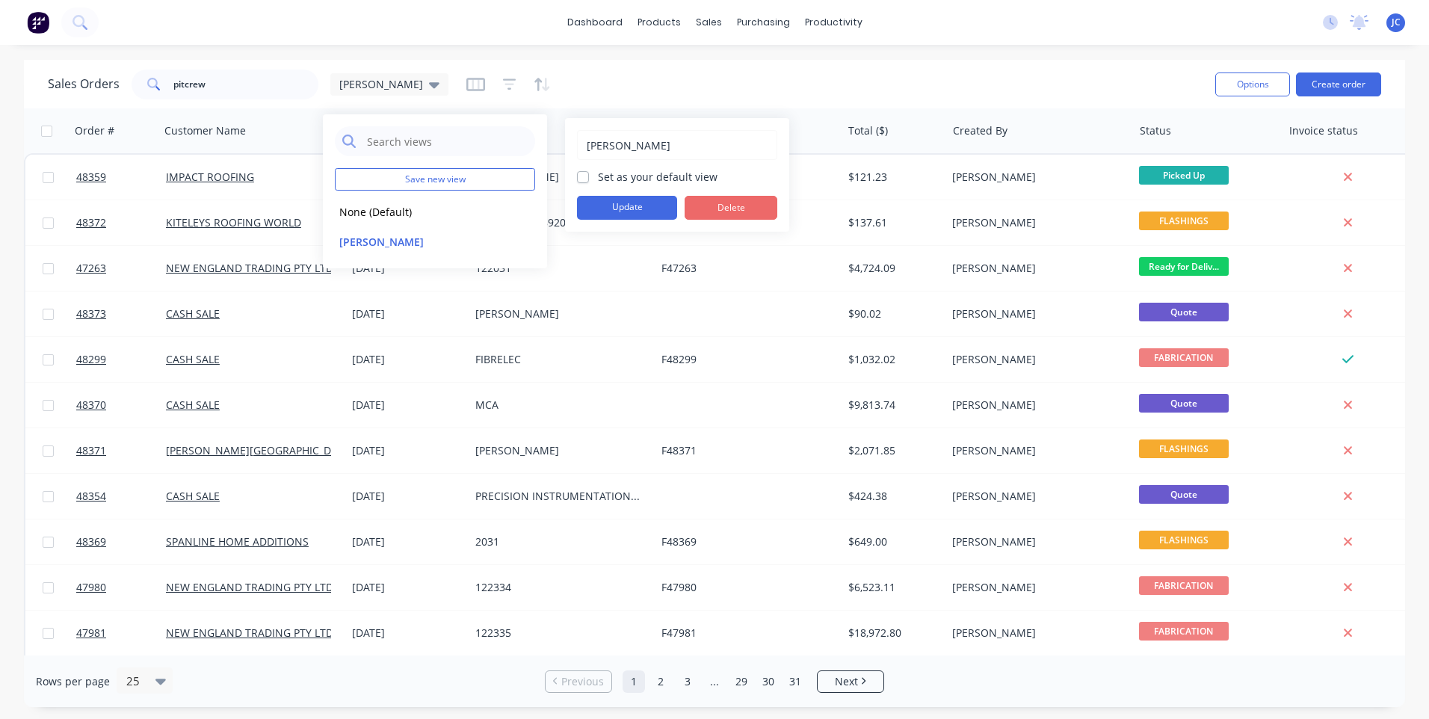
click at [727, 208] on button "Delete" at bounding box center [730, 208] width 93 height 24
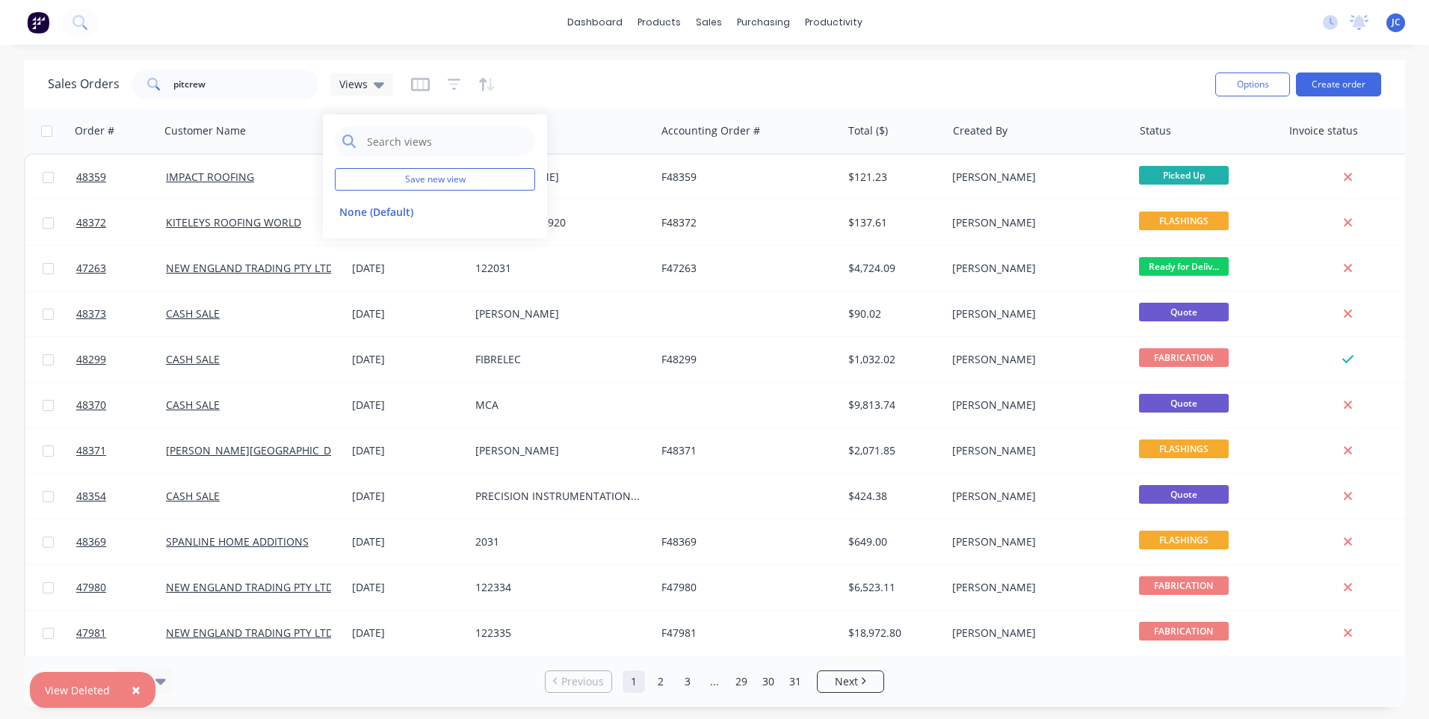
click at [601, 80] on div "Sales Orders pitcrew Views" at bounding box center [625, 84] width 1155 height 37
click at [453, 83] on icon "button" at bounding box center [454, 84] width 13 height 15
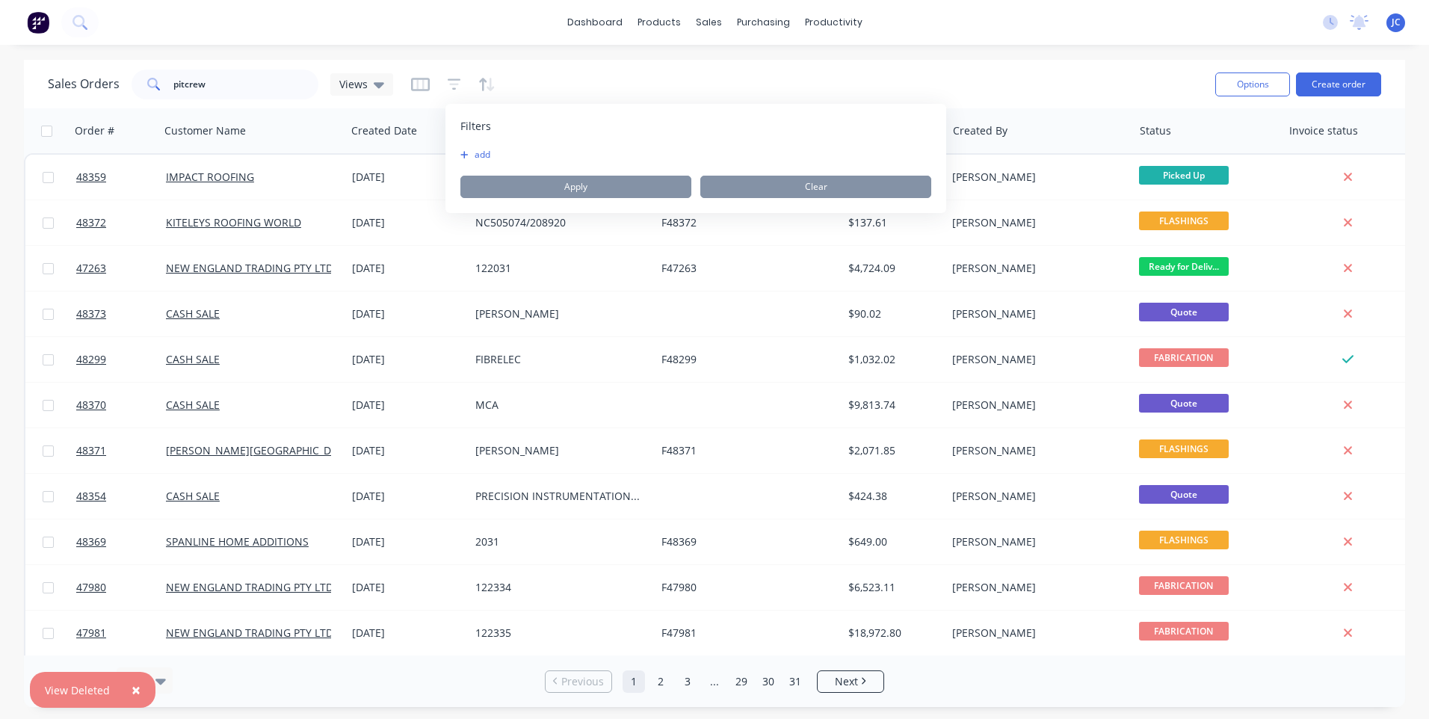
click at [554, 90] on div "Sales Orders pitcrew Views" at bounding box center [625, 84] width 1155 height 37
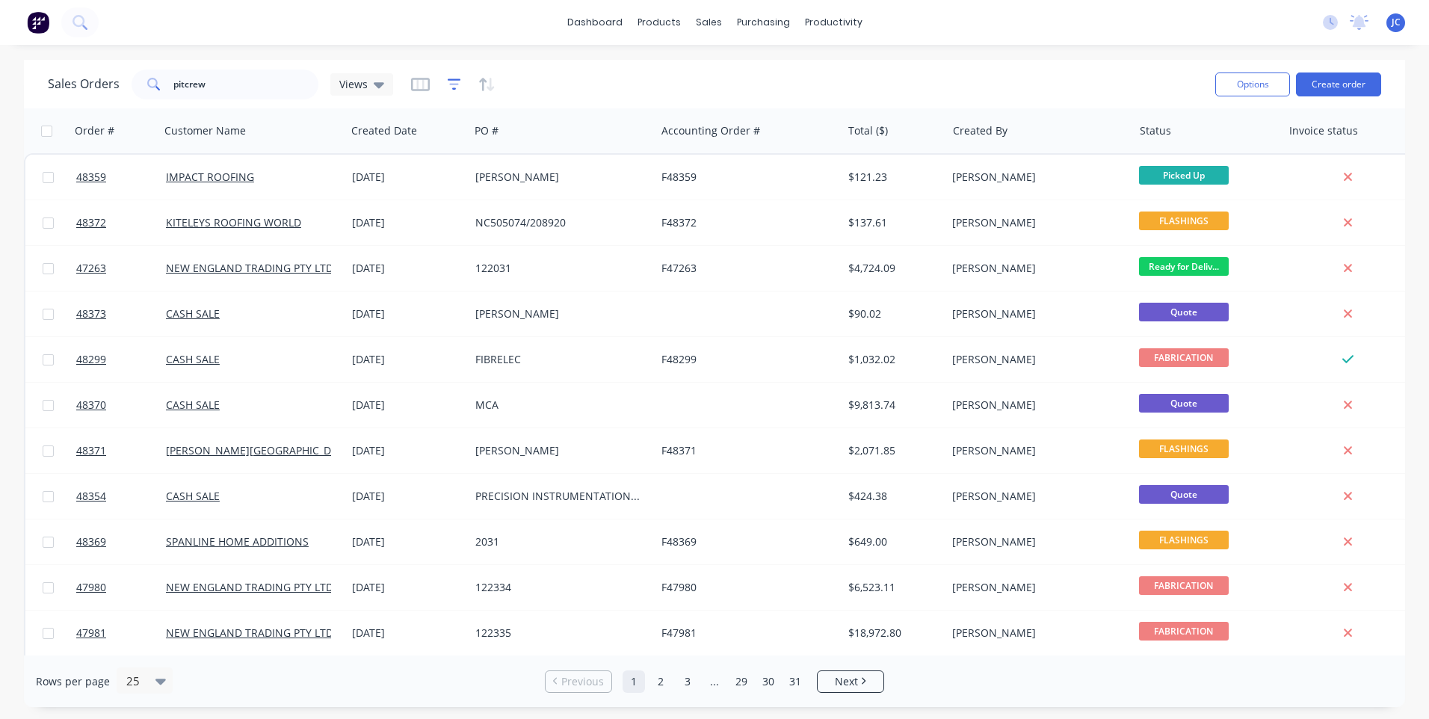
click at [457, 86] on icon "button" at bounding box center [454, 84] width 13 height 15
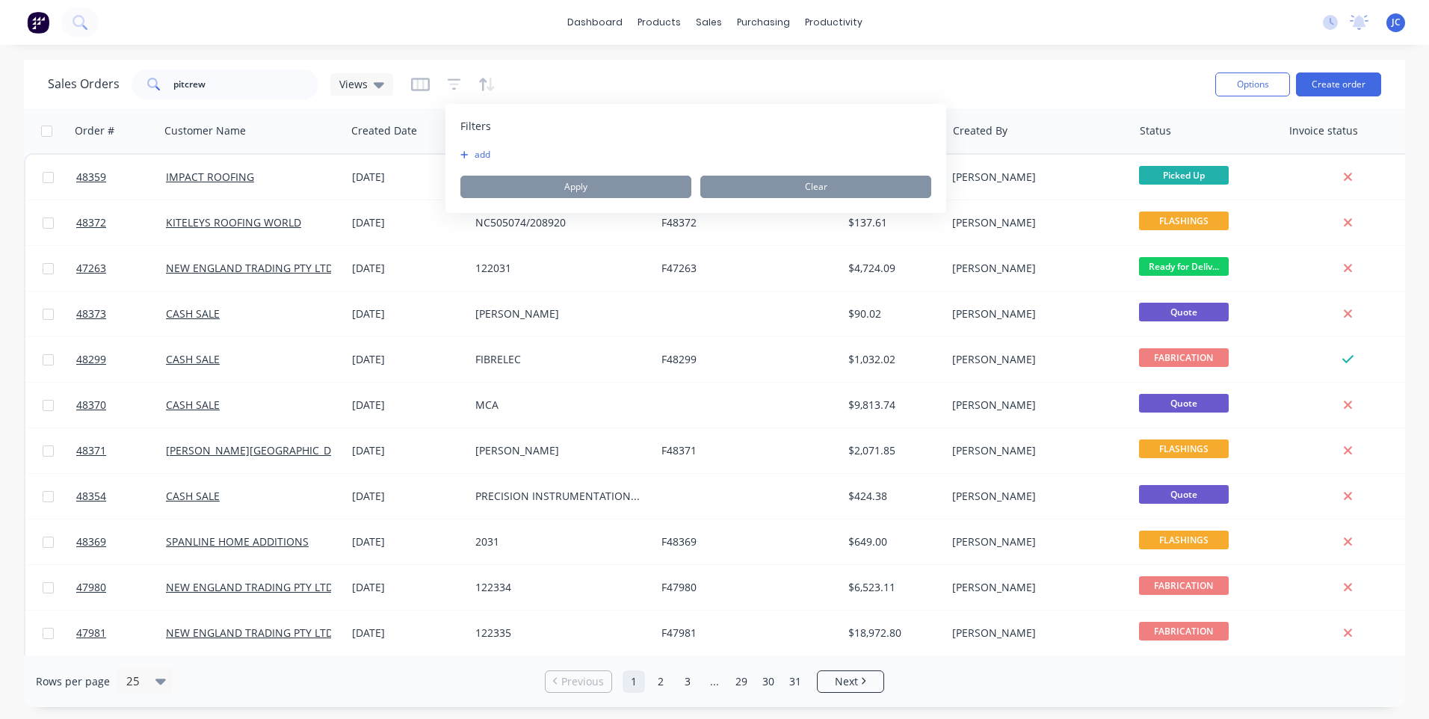
click at [479, 166] on div "add Apply Clear" at bounding box center [695, 173] width 471 height 49
click at [482, 139] on div "Filters add Apply Clear" at bounding box center [695, 158] width 501 height 109
click at [482, 154] on button "add" at bounding box center [478, 155] width 37 height 12
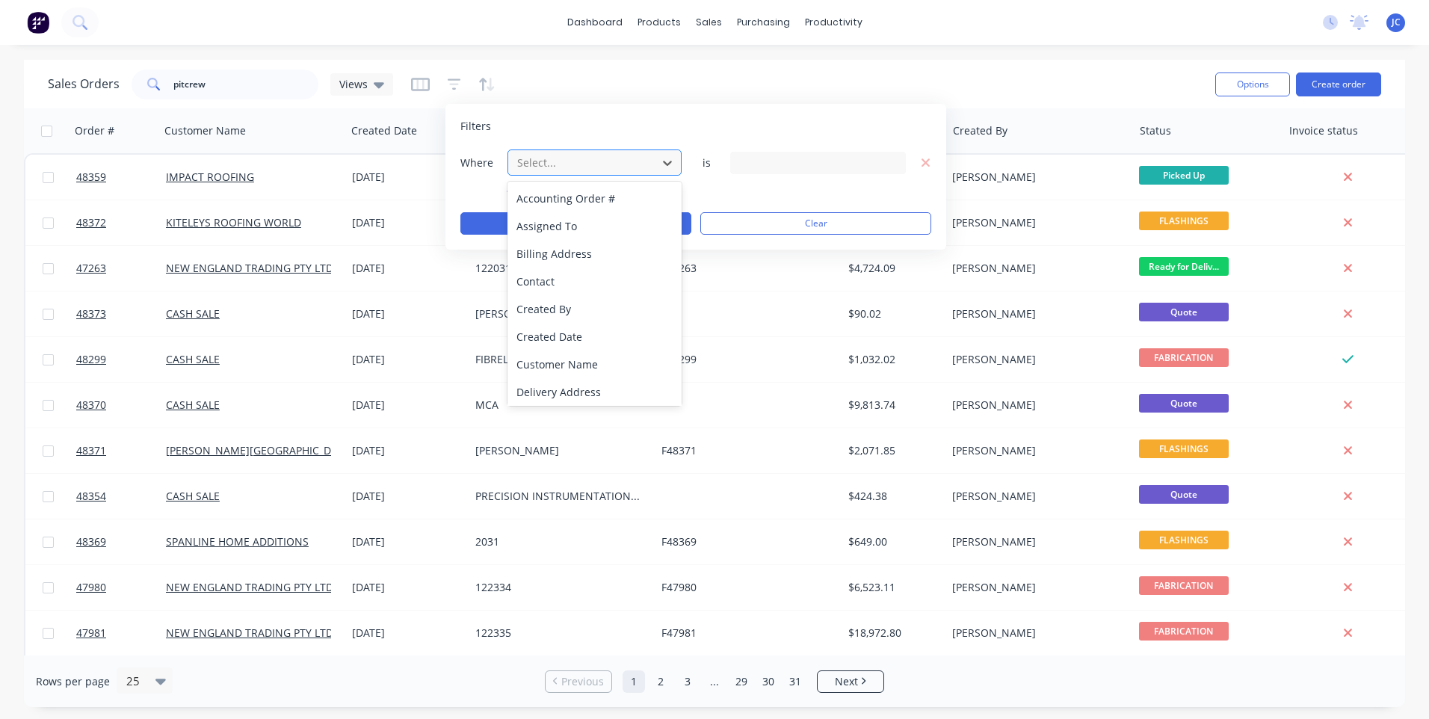
click at [584, 167] on div at bounding box center [583, 162] width 134 height 19
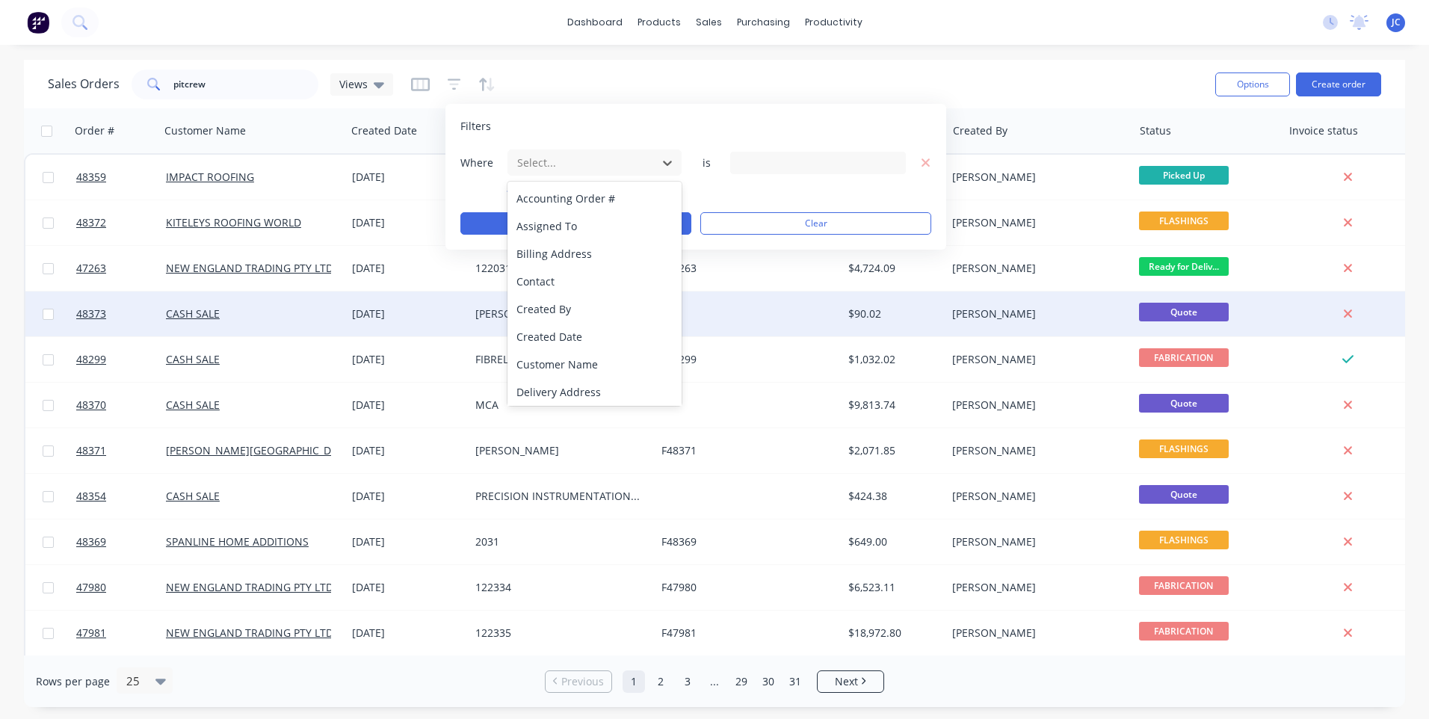
click at [556, 307] on div "Created By" at bounding box center [594, 309] width 174 height 28
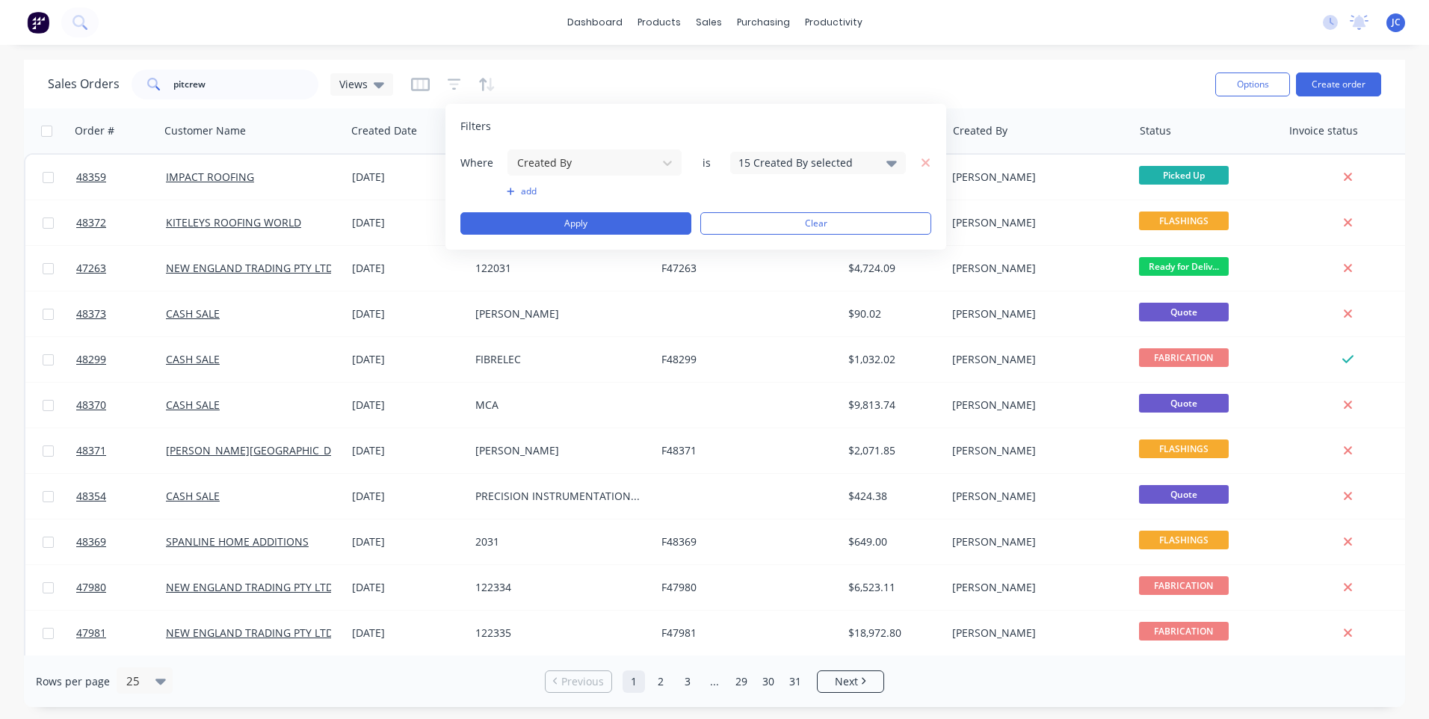
click at [832, 171] on div "15 Created By selected" at bounding box center [818, 163] width 176 height 22
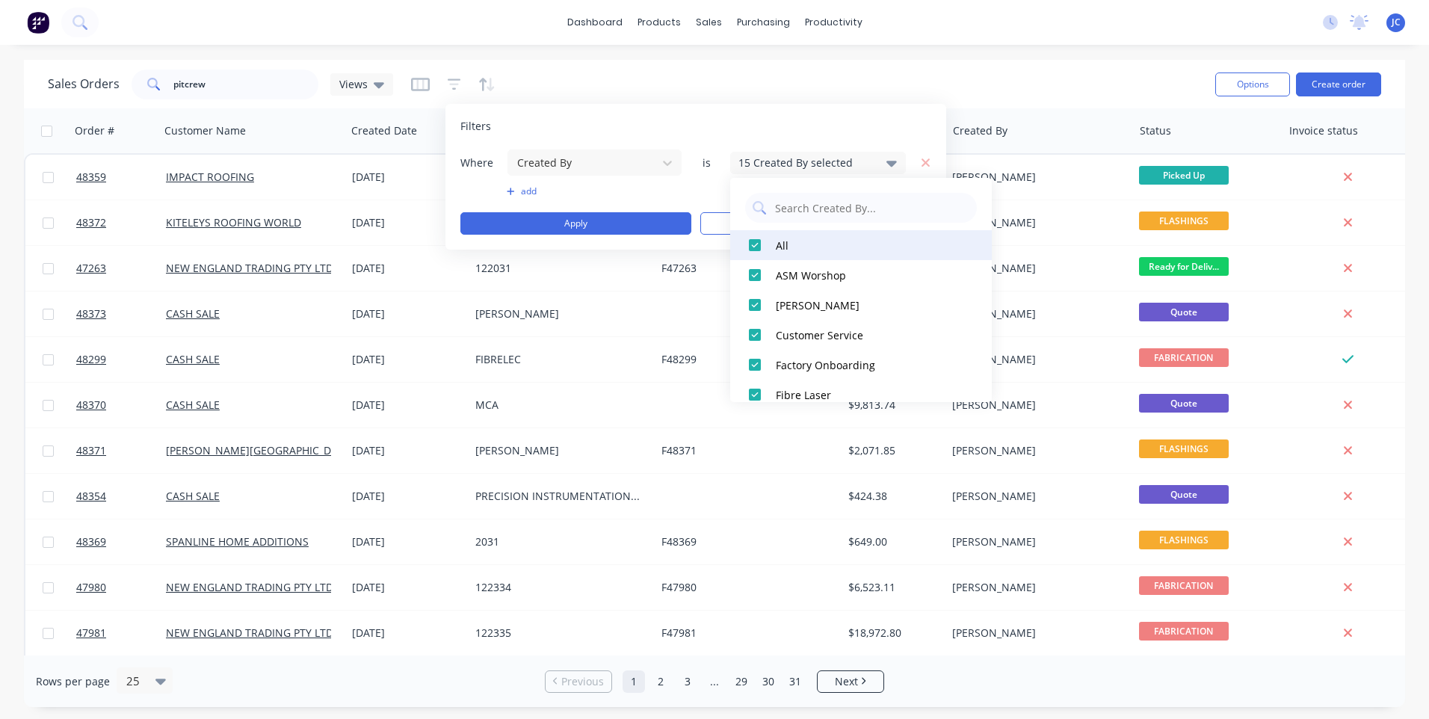
click at [760, 243] on div at bounding box center [755, 245] width 30 height 30
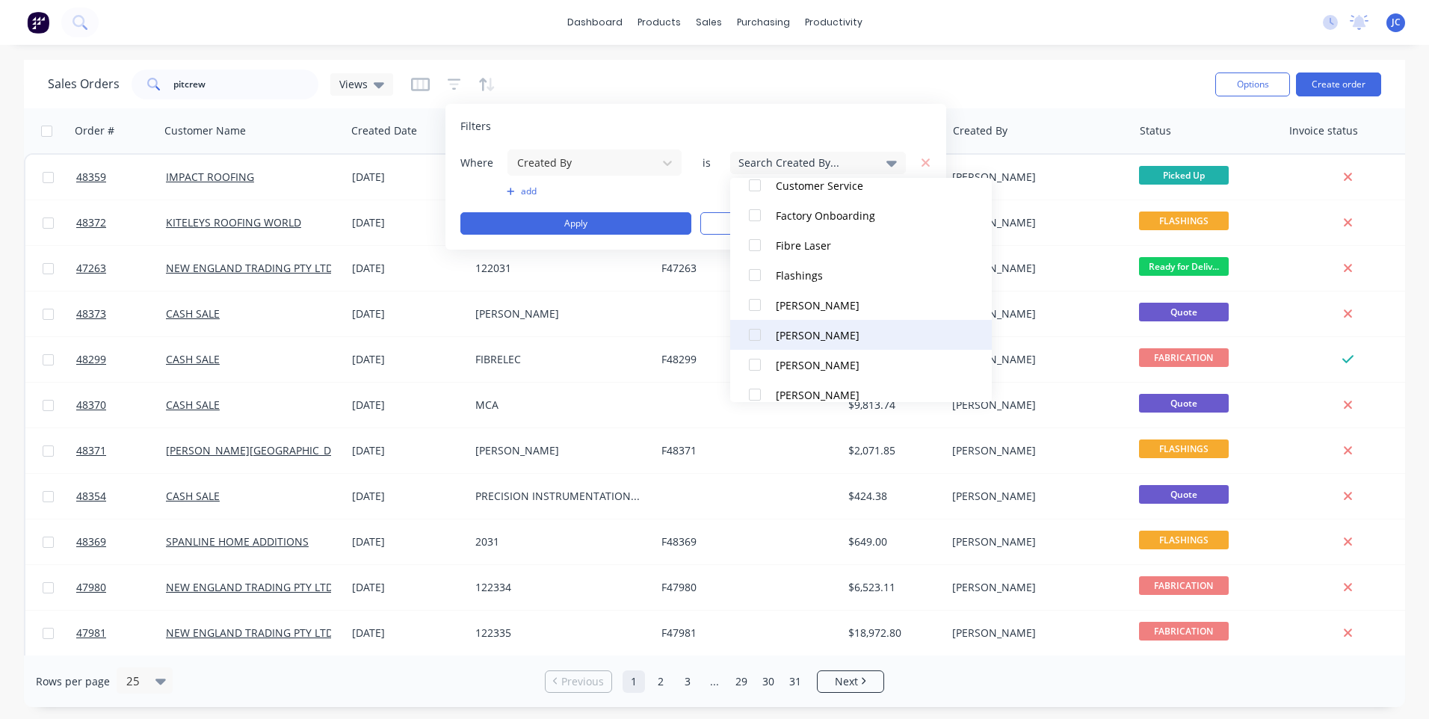
click at [756, 333] on div at bounding box center [755, 335] width 30 height 30
click at [813, 120] on div "Filters" at bounding box center [695, 126] width 471 height 15
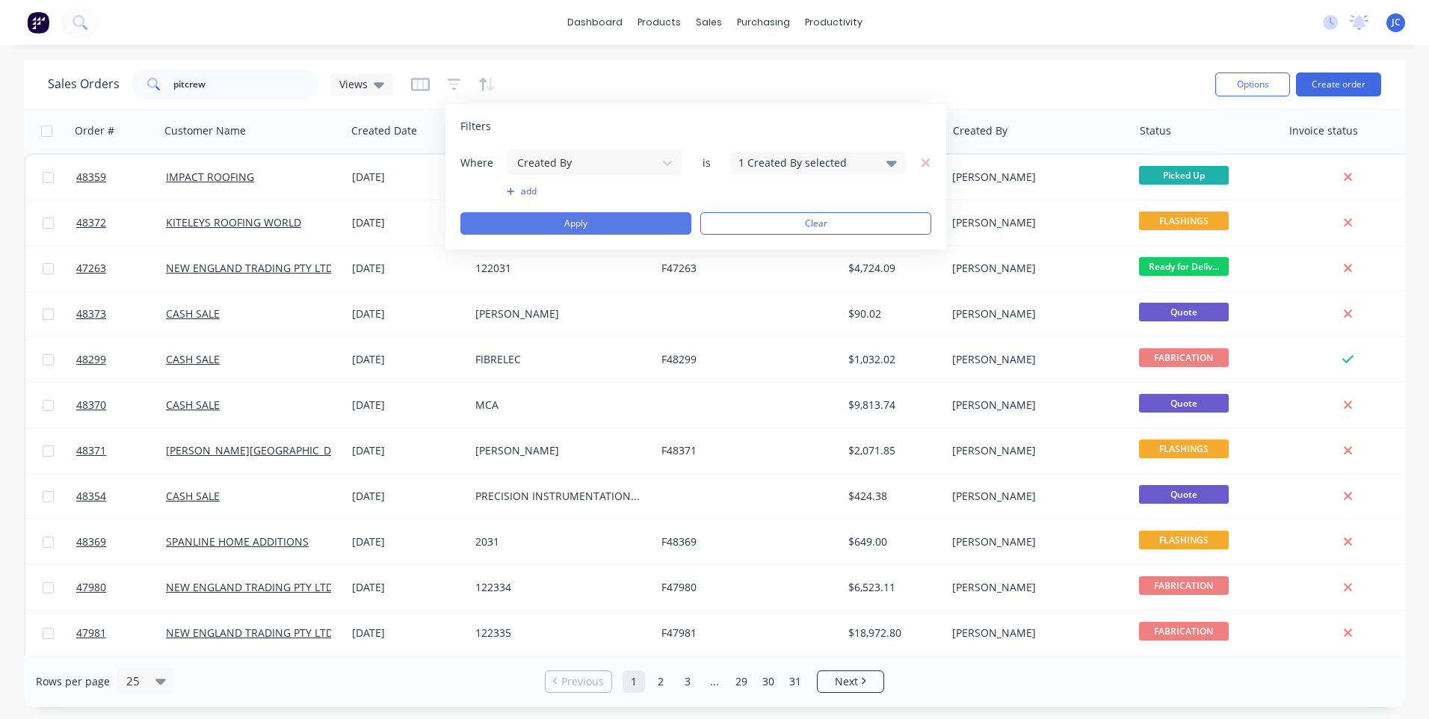
click at [597, 222] on button "Apply" at bounding box center [575, 223] width 231 height 22
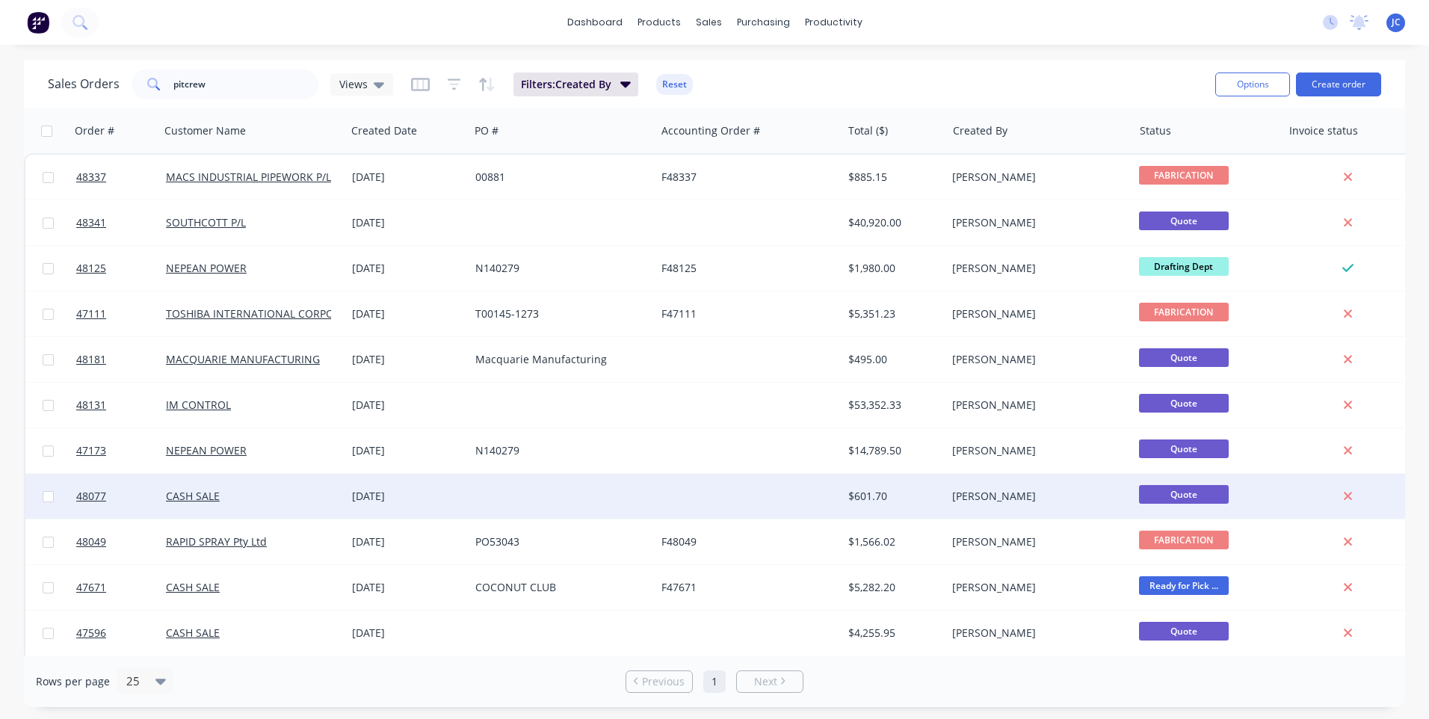
click at [633, 499] on div at bounding box center [562, 496] width 186 height 45
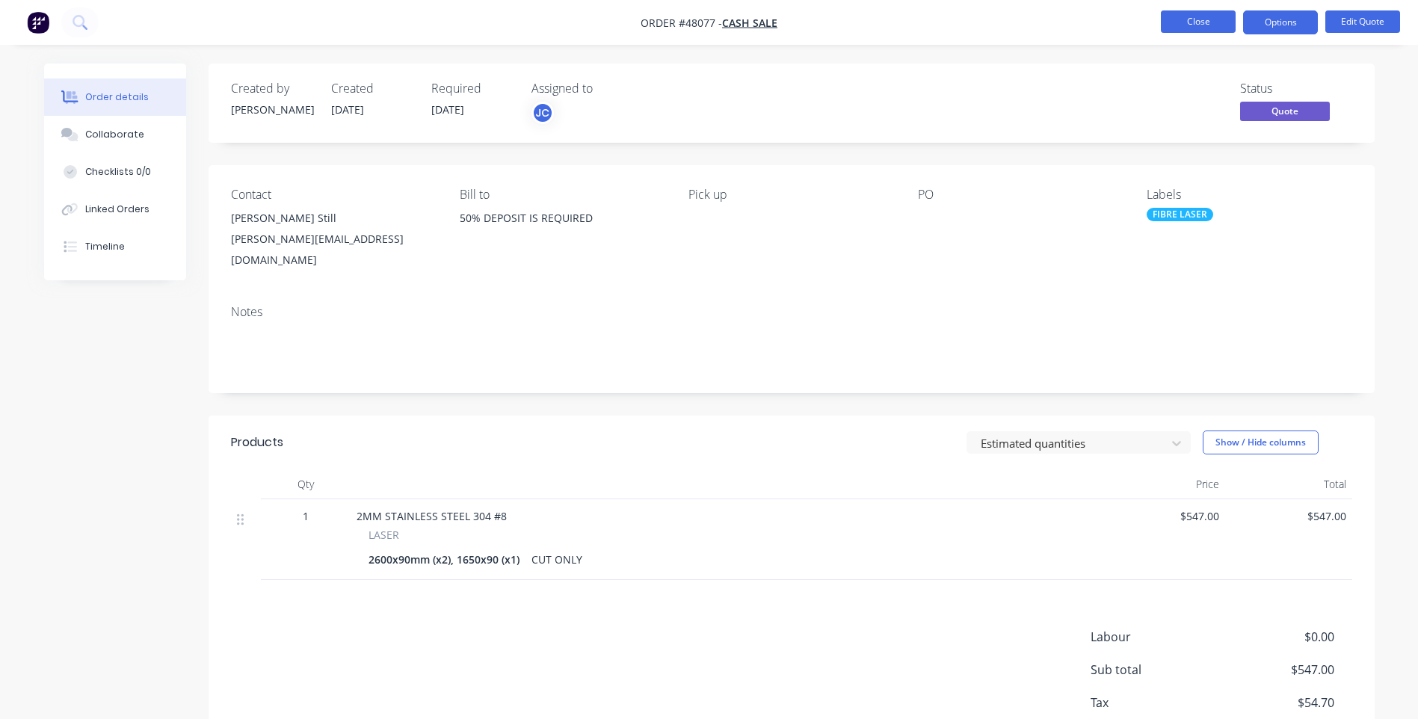
click at [1215, 31] on button "Close" at bounding box center [1197, 21] width 75 height 22
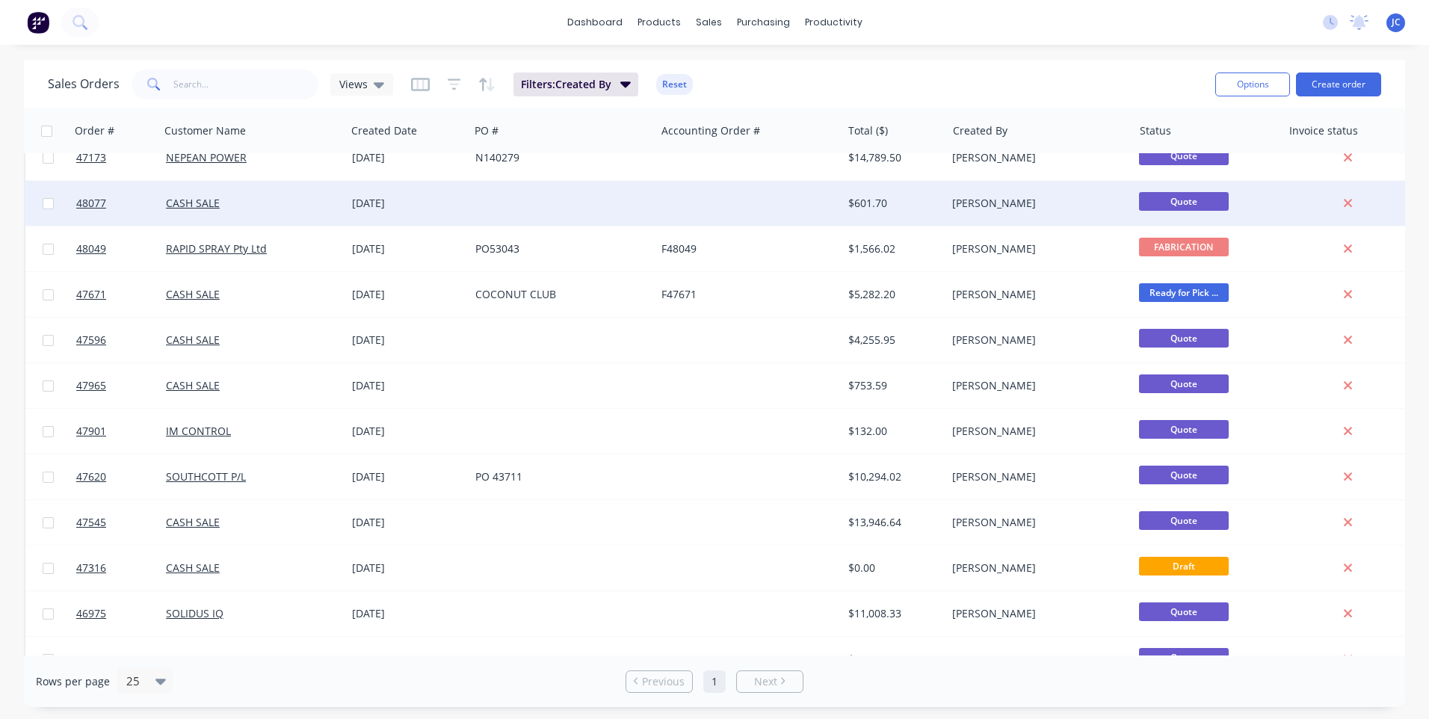
scroll to position [299, 0]
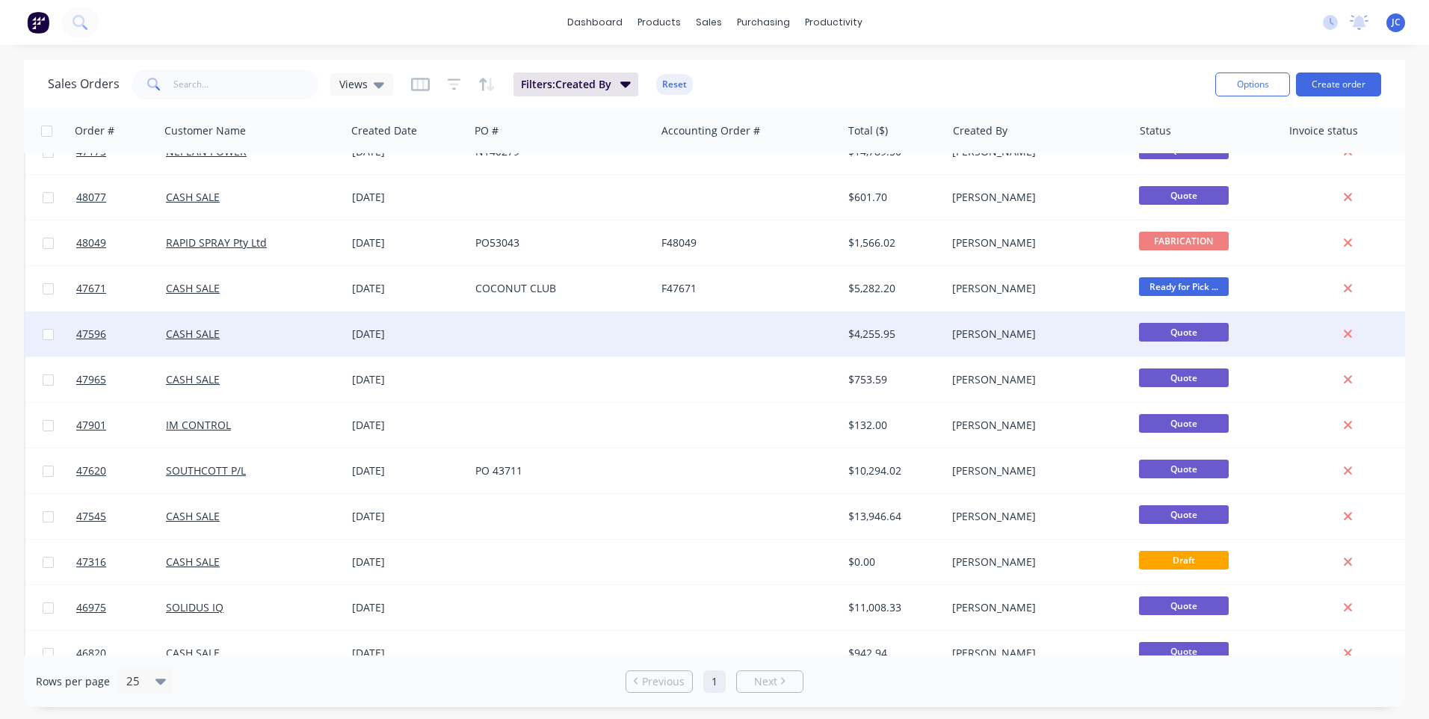
click at [656, 335] on div at bounding box center [748, 334] width 186 height 45
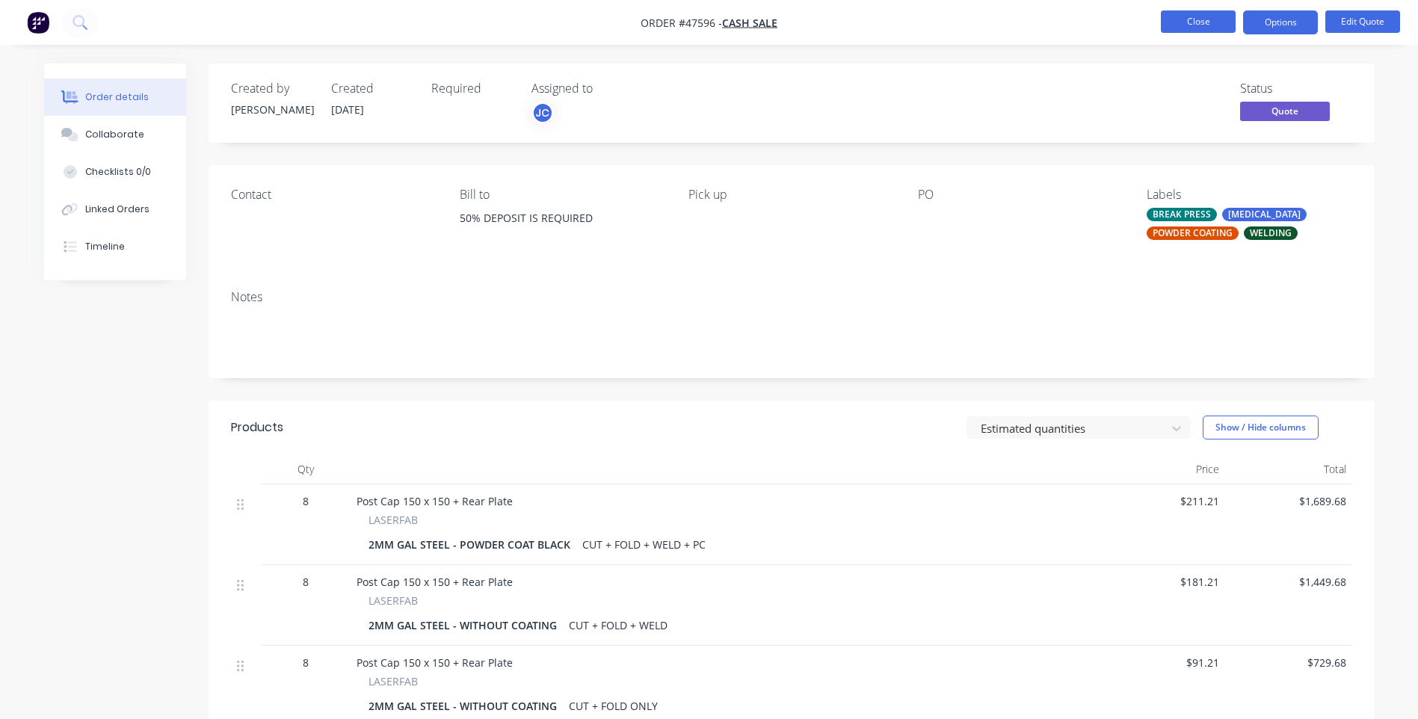
click at [1166, 23] on button "Close" at bounding box center [1197, 21] width 75 height 22
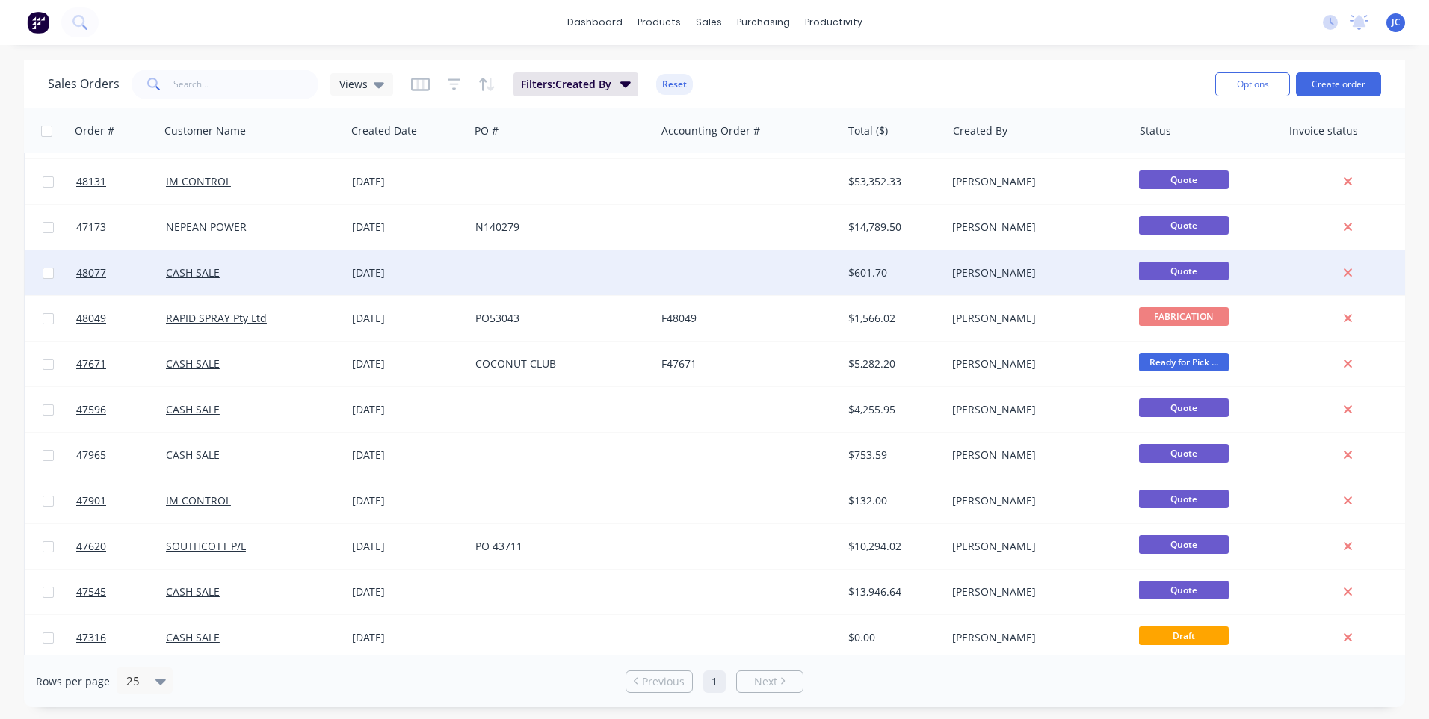
scroll to position [224, 0]
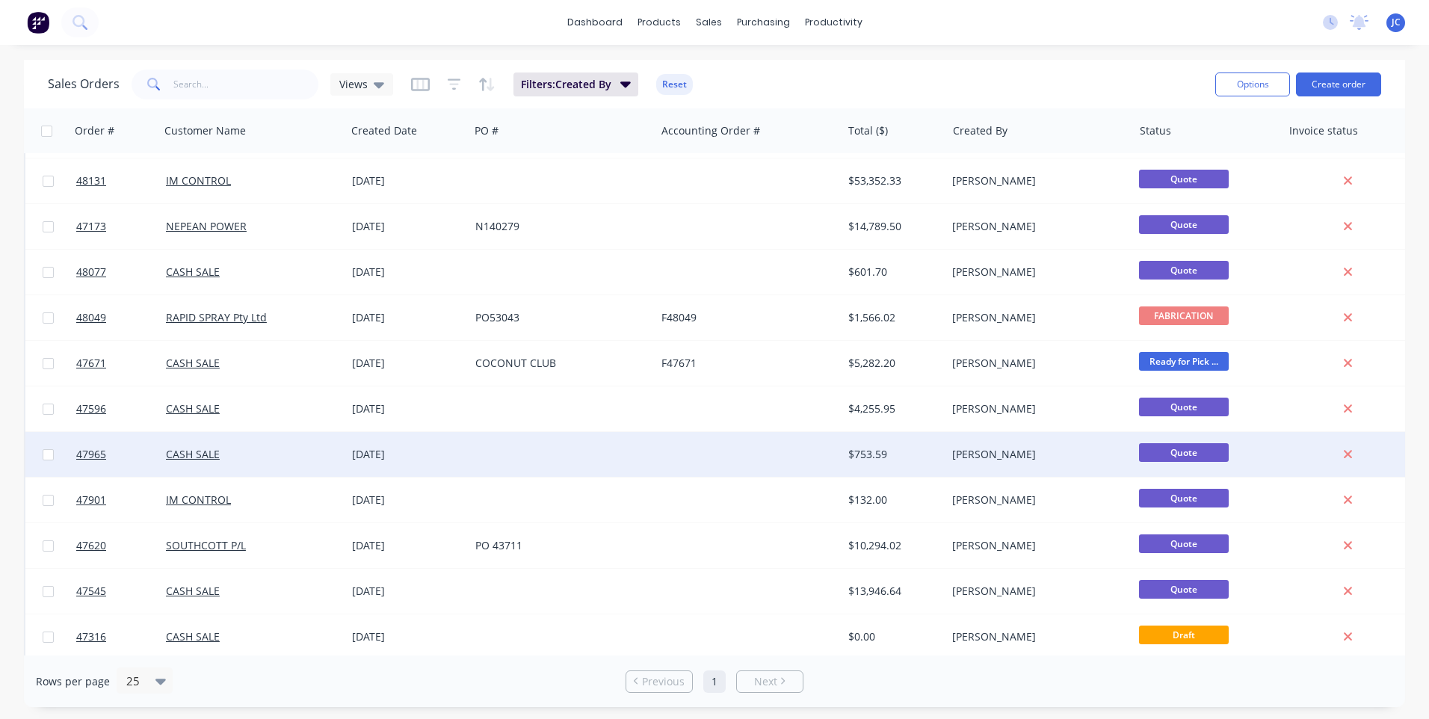
click at [777, 456] on div at bounding box center [748, 454] width 186 height 45
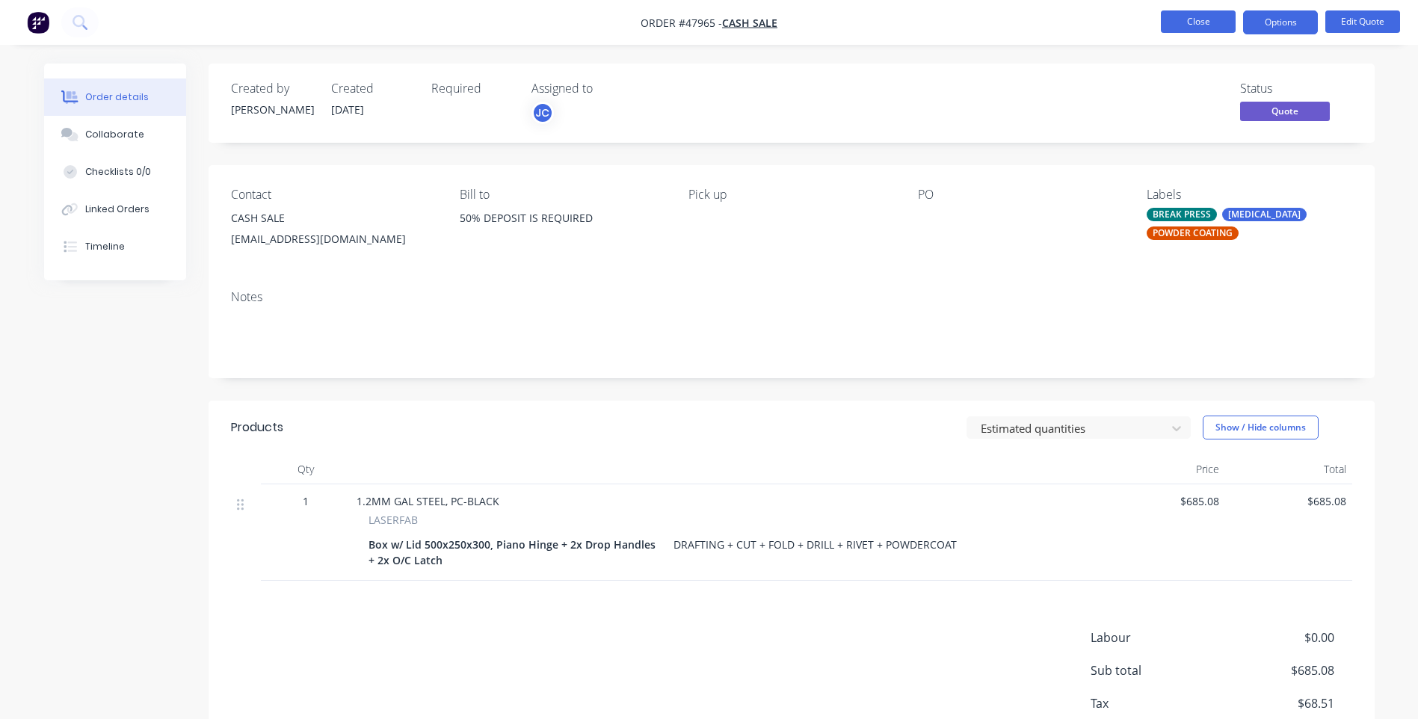
click at [1187, 24] on button "Close" at bounding box center [1197, 21] width 75 height 22
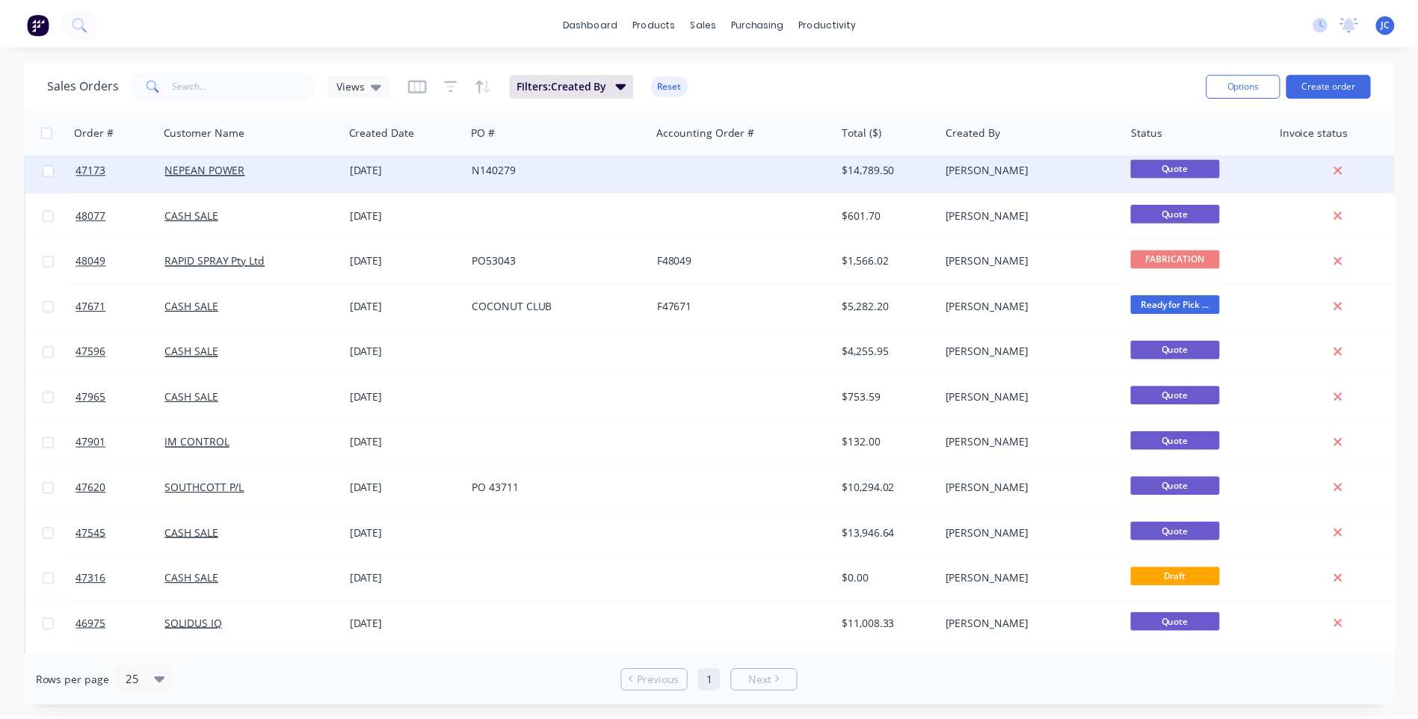
scroll to position [326, 0]
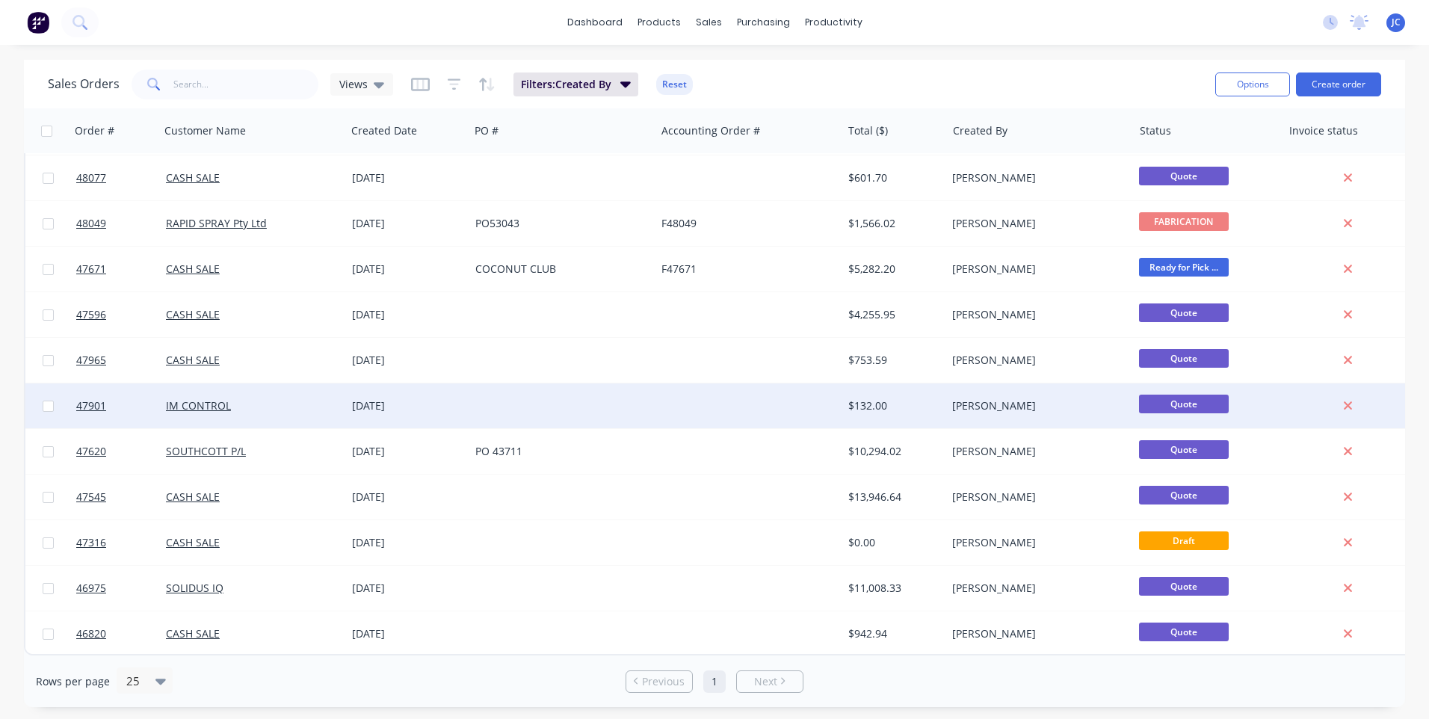
click at [685, 401] on div at bounding box center [748, 405] width 186 height 45
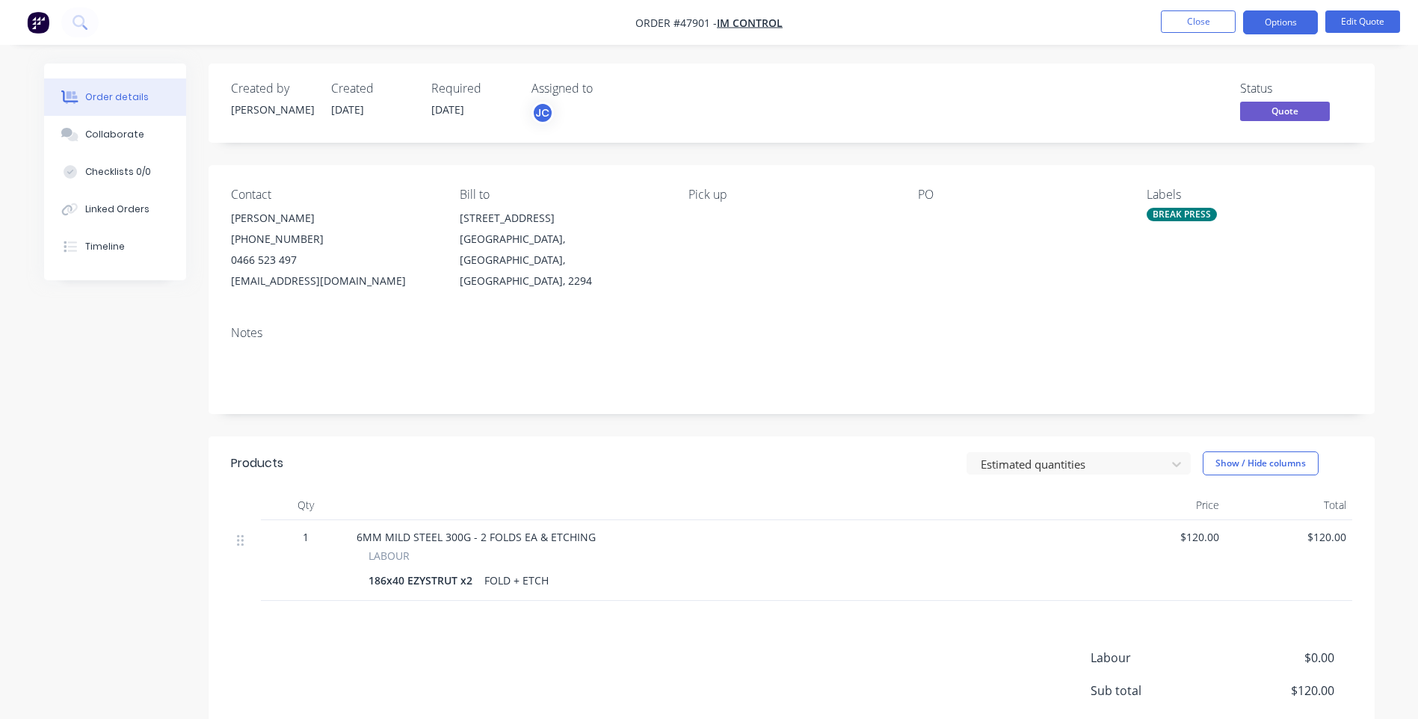
click at [1196, 7] on nav "Order #47901 - IM CONTROL Close Options Edit Quote" at bounding box center [709, 22] width 1418 height 45
click at [1183, 21] on button "Close" at bounding box center [1197, 21] width 75 height 22
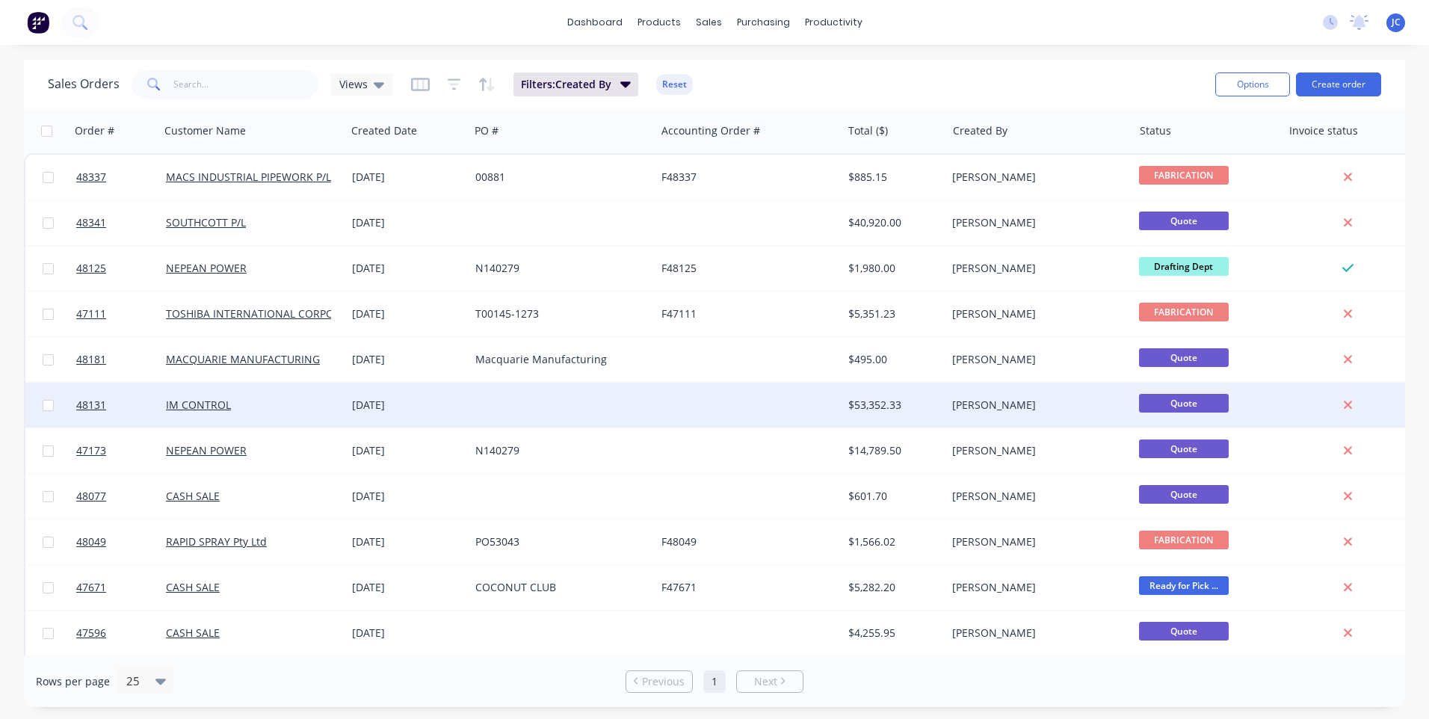
click at [718, 395] on div at bounding box center [748, 405] width 186 height 45
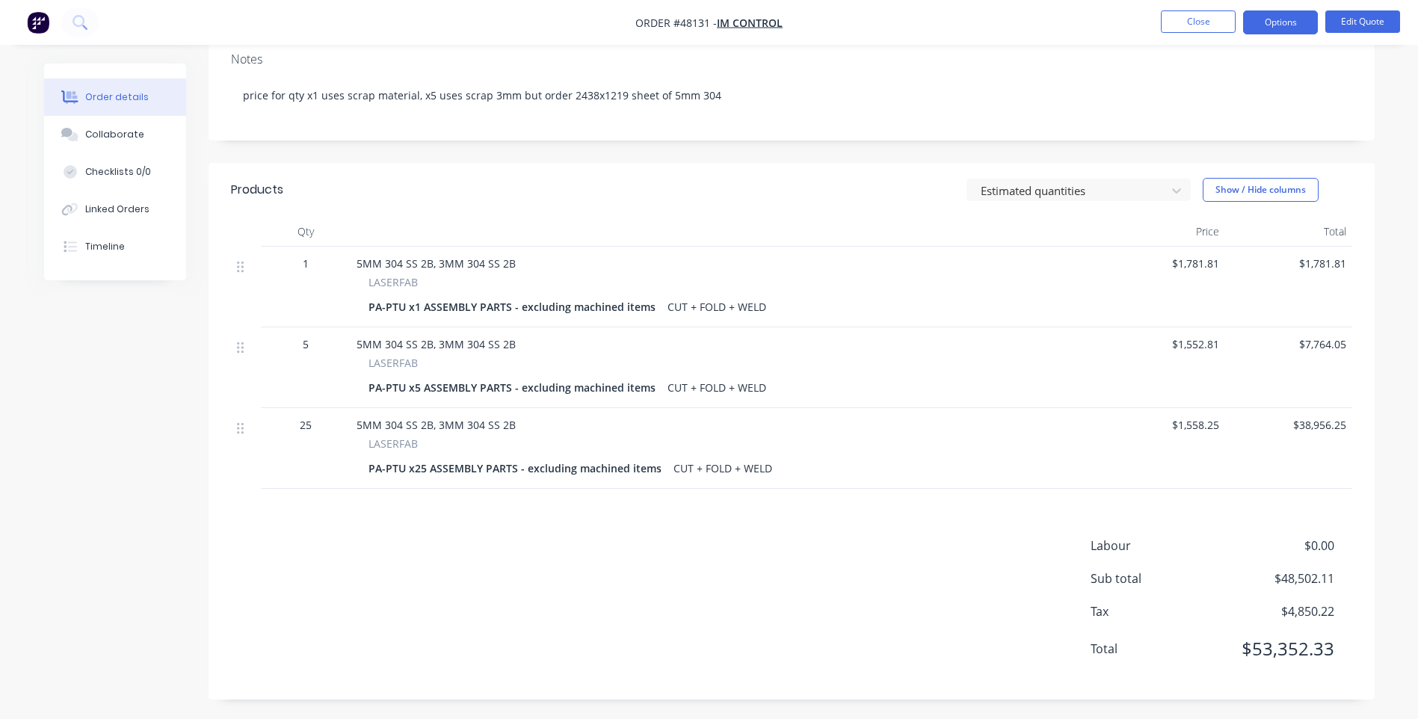
scroll to position [276, 0]
click at [1322, 262] on span "$1,781.81" at bounding box center [1288, 261] width 115 height 16
click at [1343, 29] on button "Edit Quote" at bounding box center [1362, 21] width 75 height 22
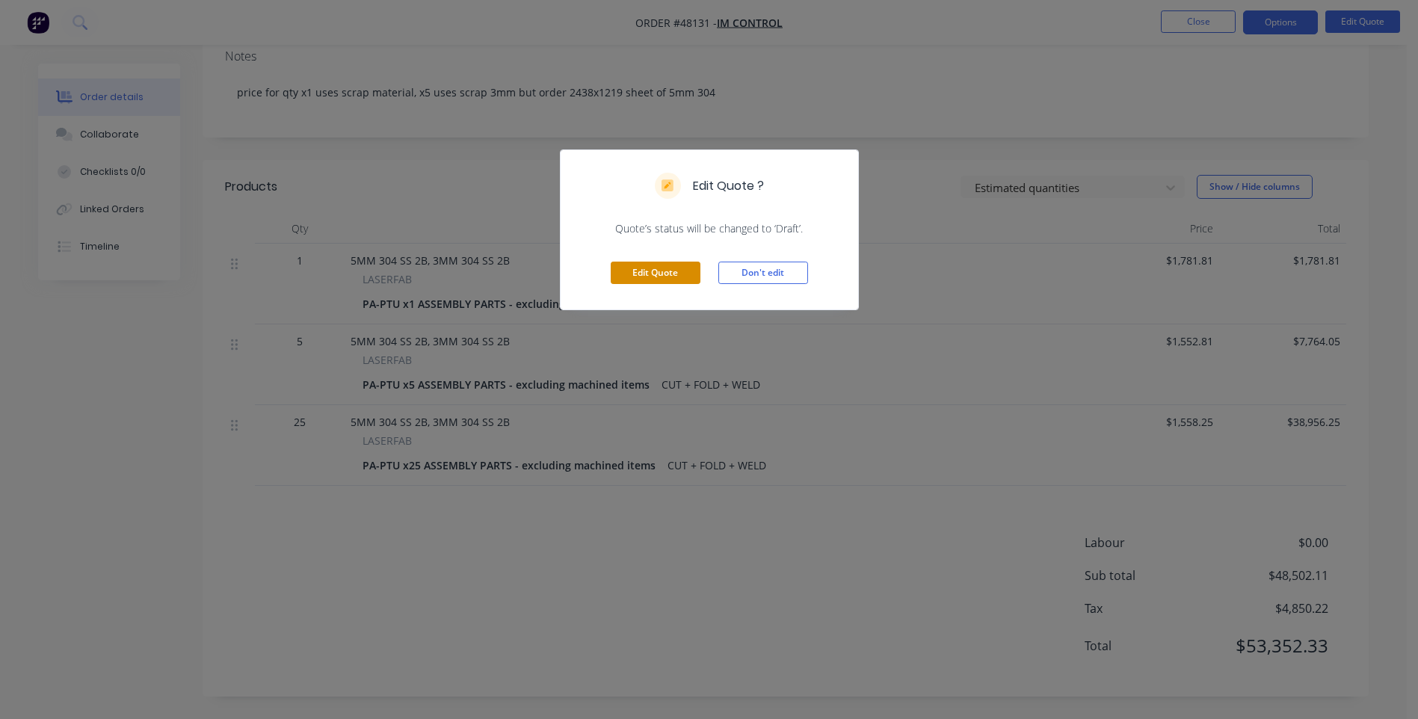
click at [660, 272] on button "Edit Quote" at bounding box center [655, 273] width 90 height 22
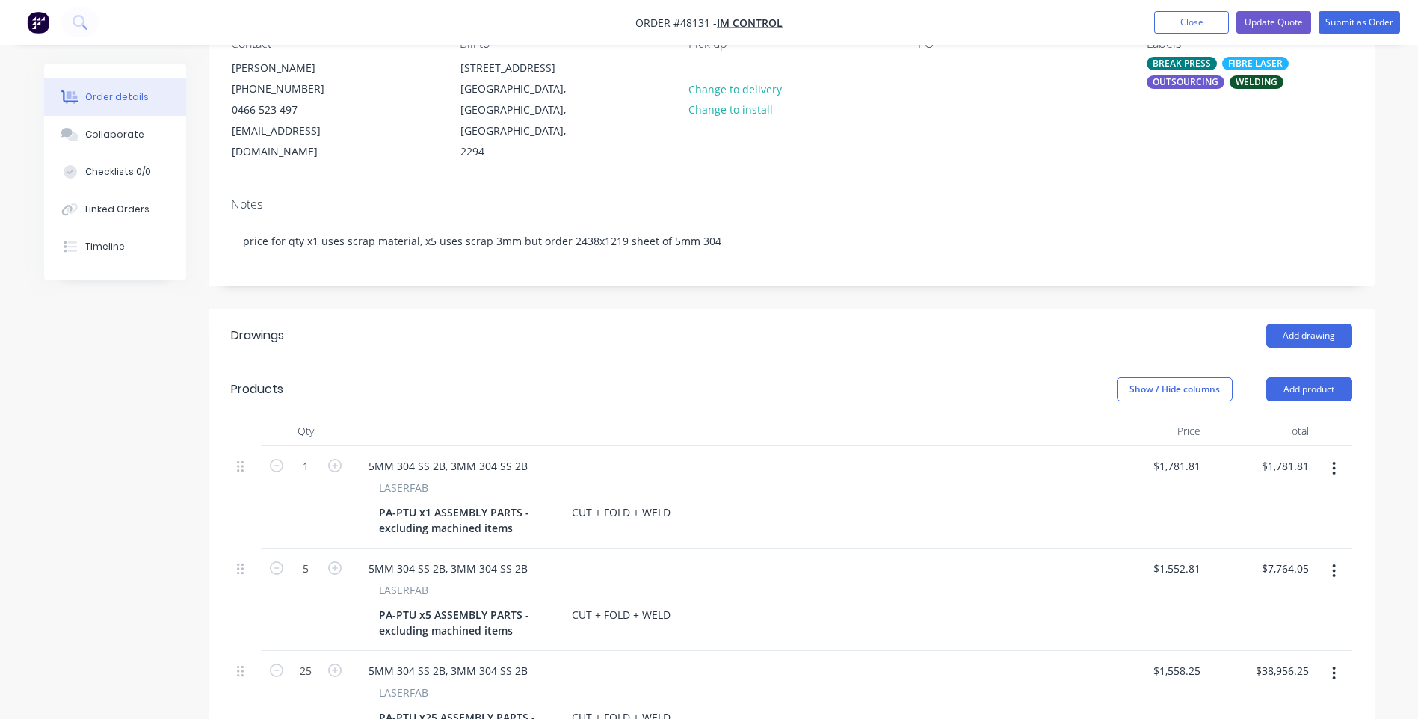
scroll to position [374, 0]
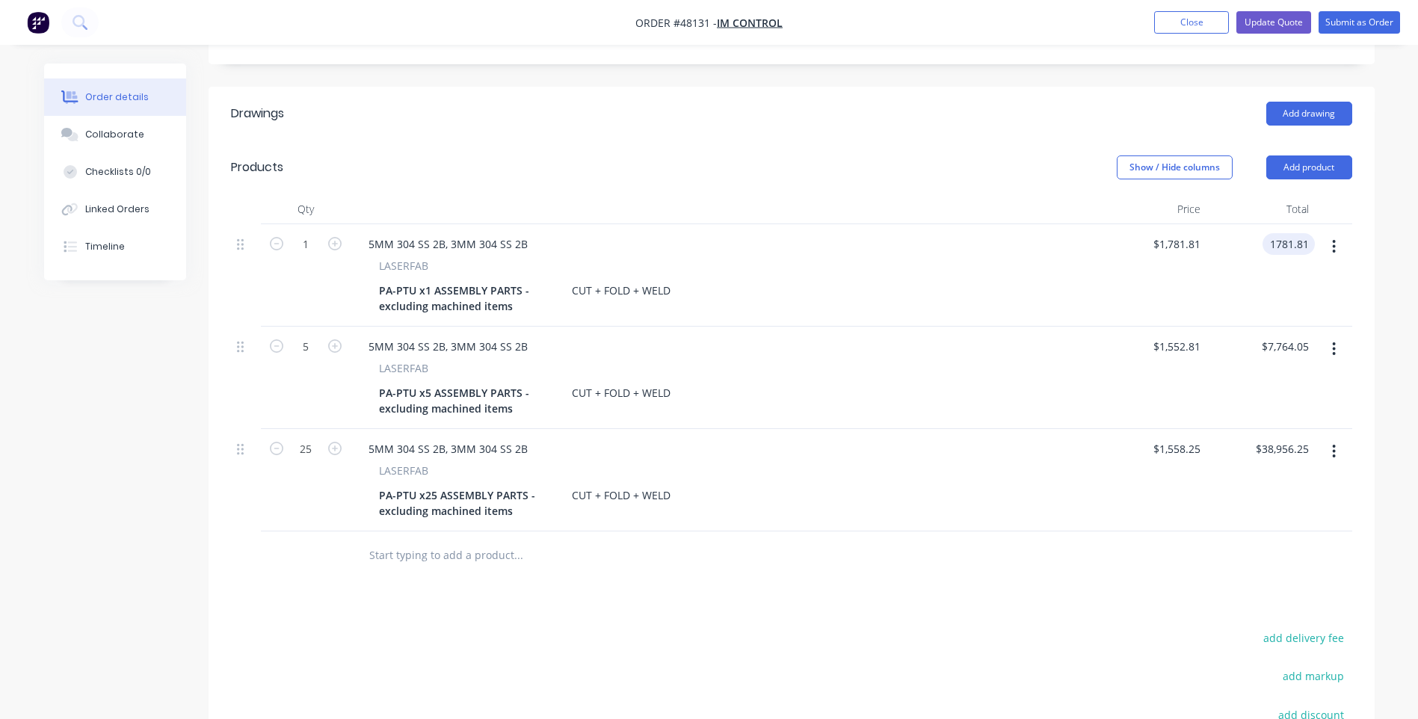
click at [1277, 233] on input "1781.81" at bounding box center [1291, 244] width 46 height 22
type input "2685.4"
type input "$2,685.40"
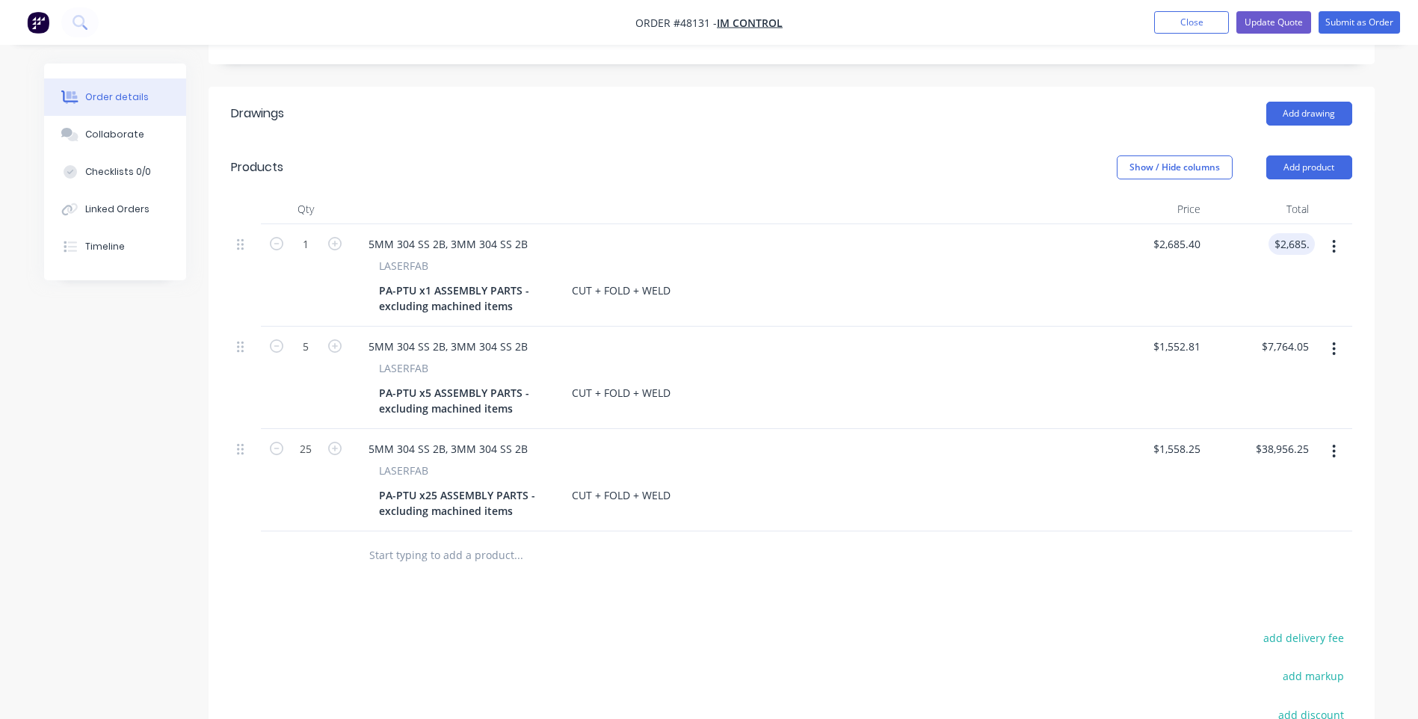
click at [1344, 233] on button "button" at bounding box center [1333, 246] width 35 height 27
click at [1008, 233] on div "5MM 304 SS 2B, 3MM 304 SS 2B" at bounding box center [723, 244] width 735 height 22
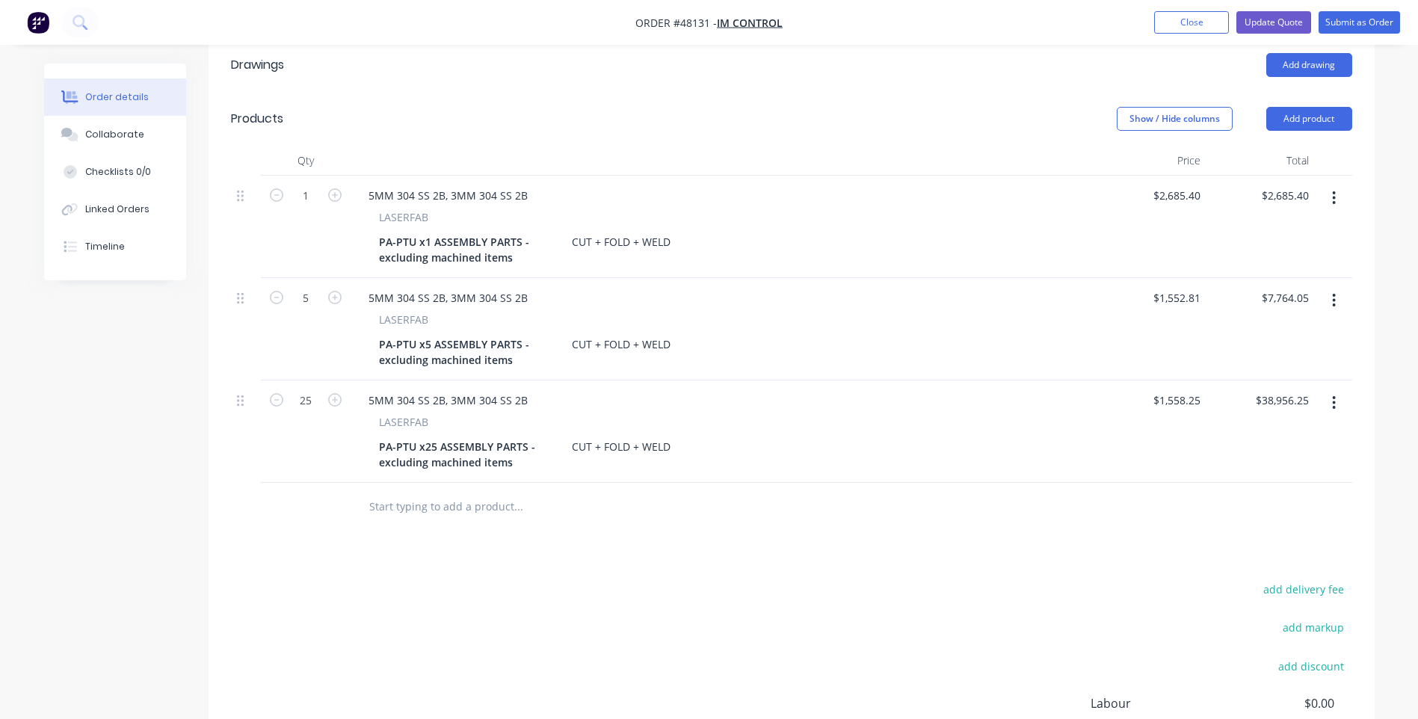
scroll to position [448, 0]
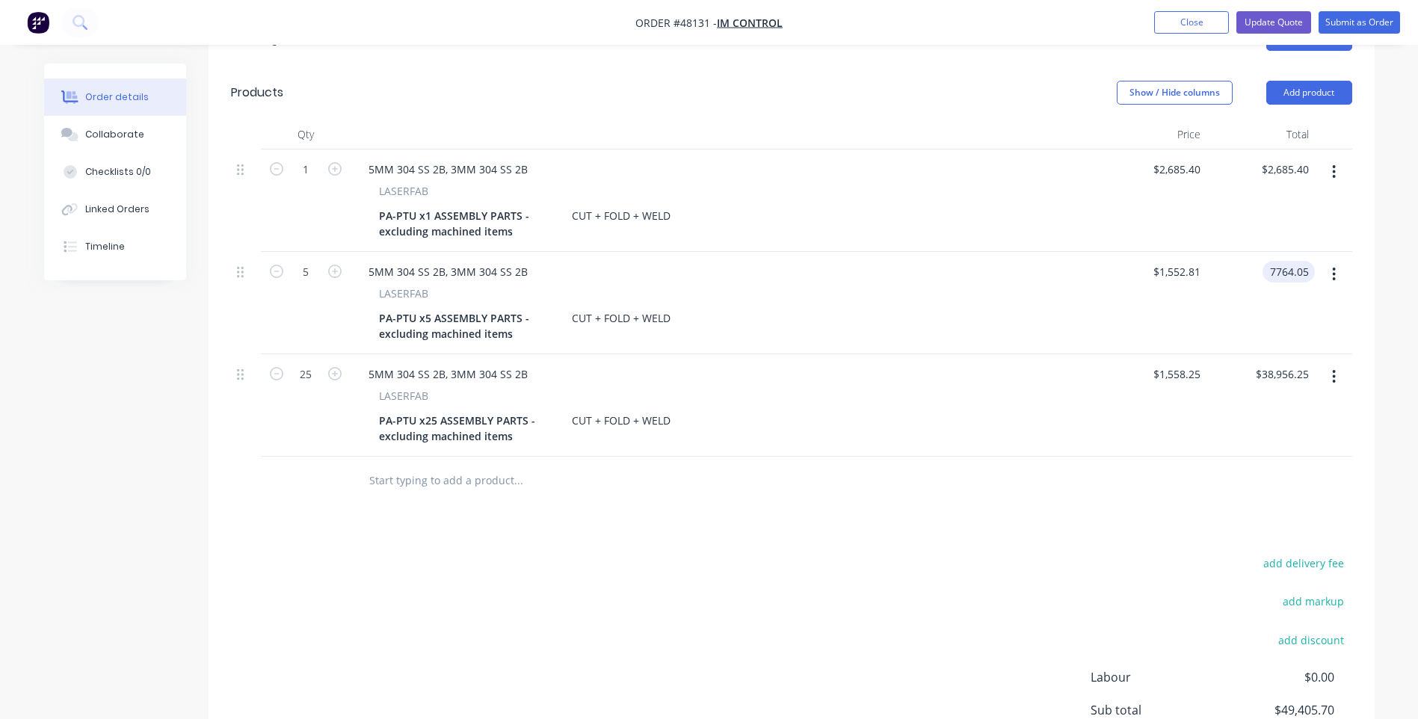
click at [1282, 261] on input "7764.05" at bounding box center [1291, 272] width 46 height 22
type input "8653.4"
type input "$1,730.68"
type input "$8,653.40"
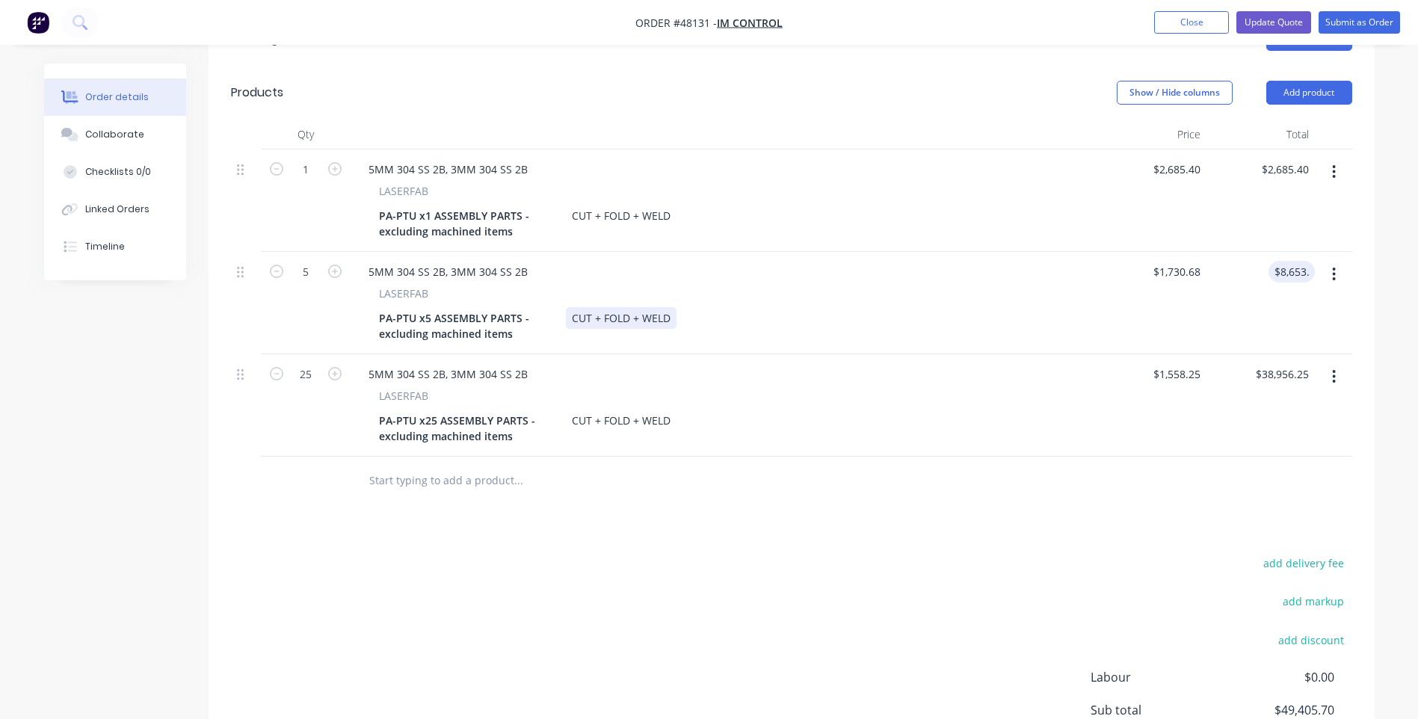
click at [1081, 324] on div "5MM 304 SS 2B, 3MM 304 SS 2B LASERFAB PA-PTU x5 ASSEMBLY PARTS - excluding mach…" at bounding box center [723, 303] width 747 height 102
click at [1285, 363] on input "38956.25" at bounding box center [1288, 374] width 52 height 22
click at [1284, 363] on input "38956.25" at bounding box center [1288, 374] width 52 height 22
type input "39273.4"
type input "$1,570.936"
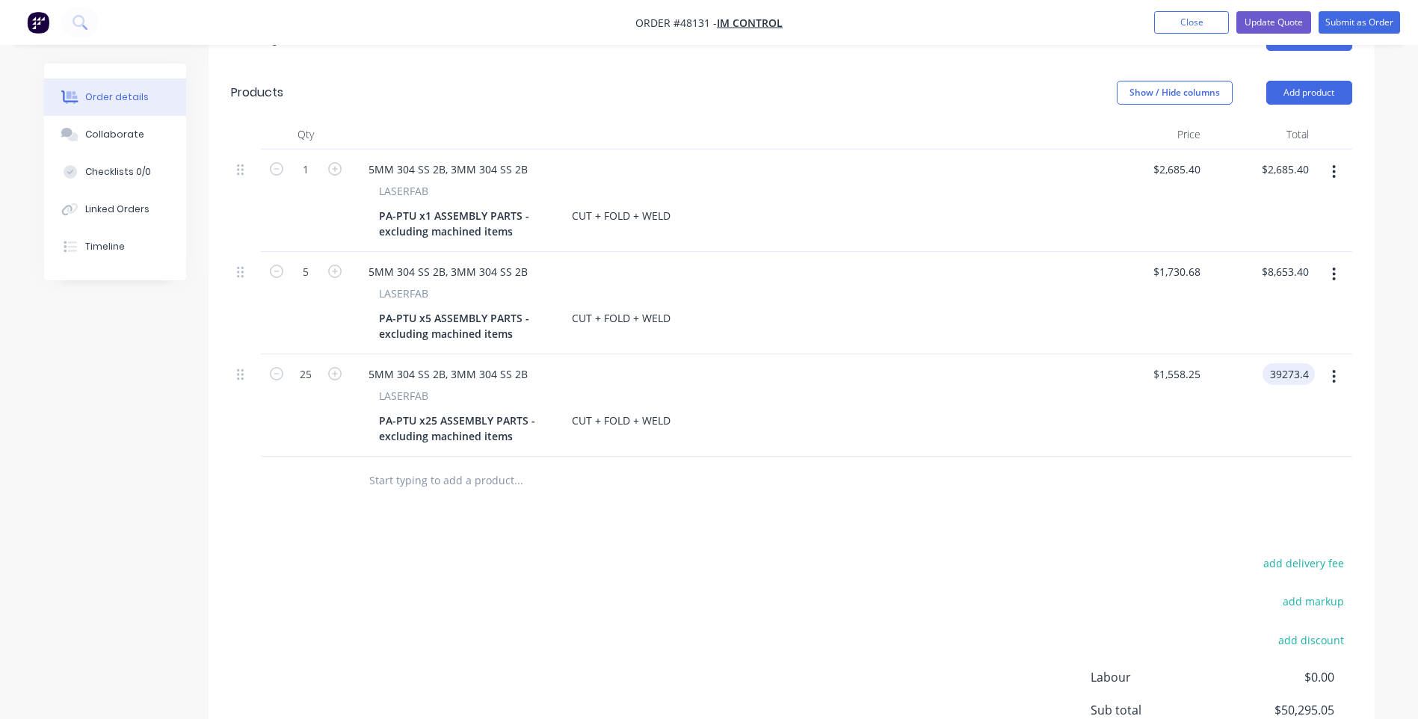
type input "$39,273.40"
click at [1295, 432] on div "$39,273.40 39273.4" at bounding box center [1260, 405] width 108 height 102
click at [1213, 457] on div at bounding box center [791, 481] width 1121 height 49
